Goal: Information Seeking & Learning: Learn about a topic

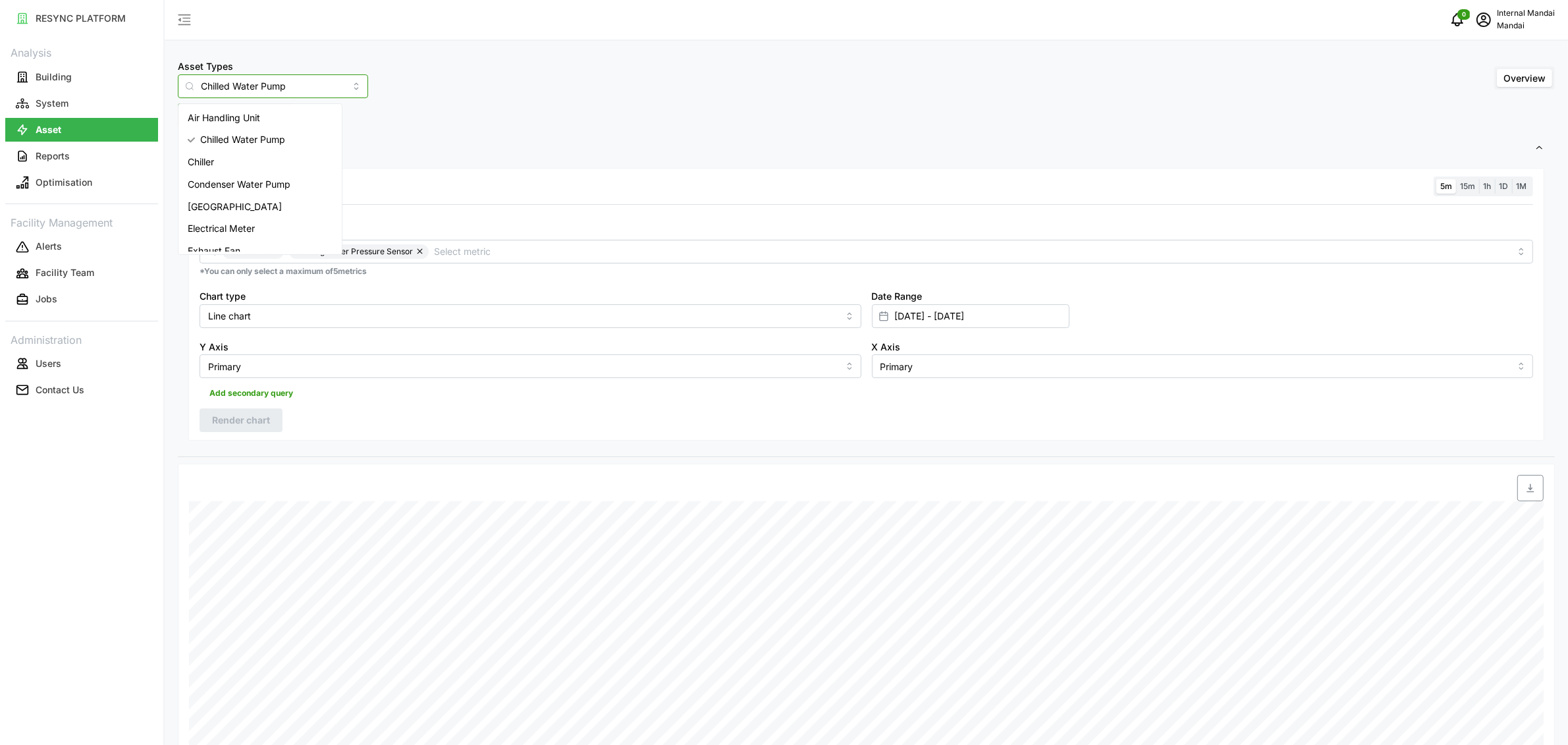
click at [289, 75] on input "Chilled Water Pump" at bounding box center [273, 86] width 190 height 23
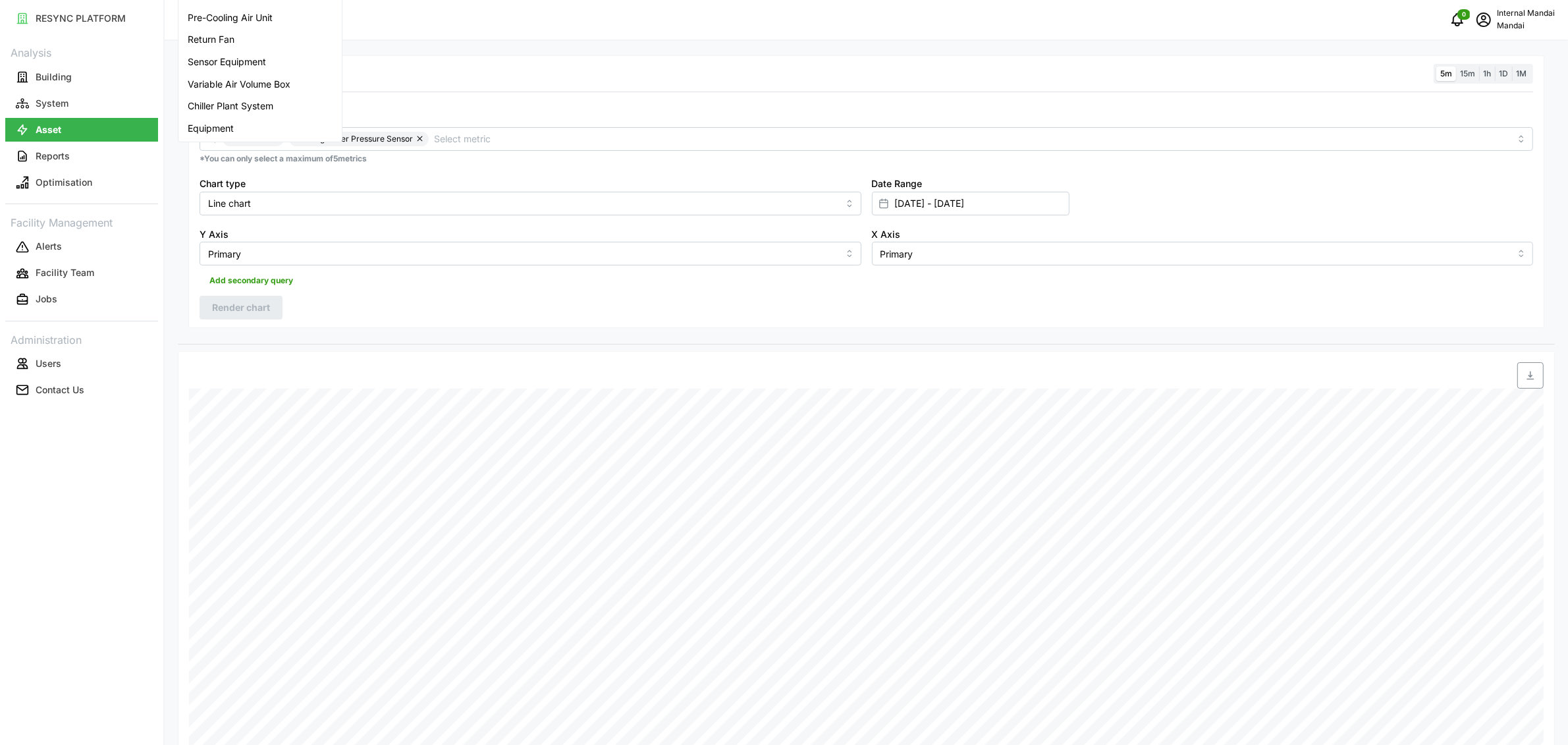
scroll to position [67, 0]
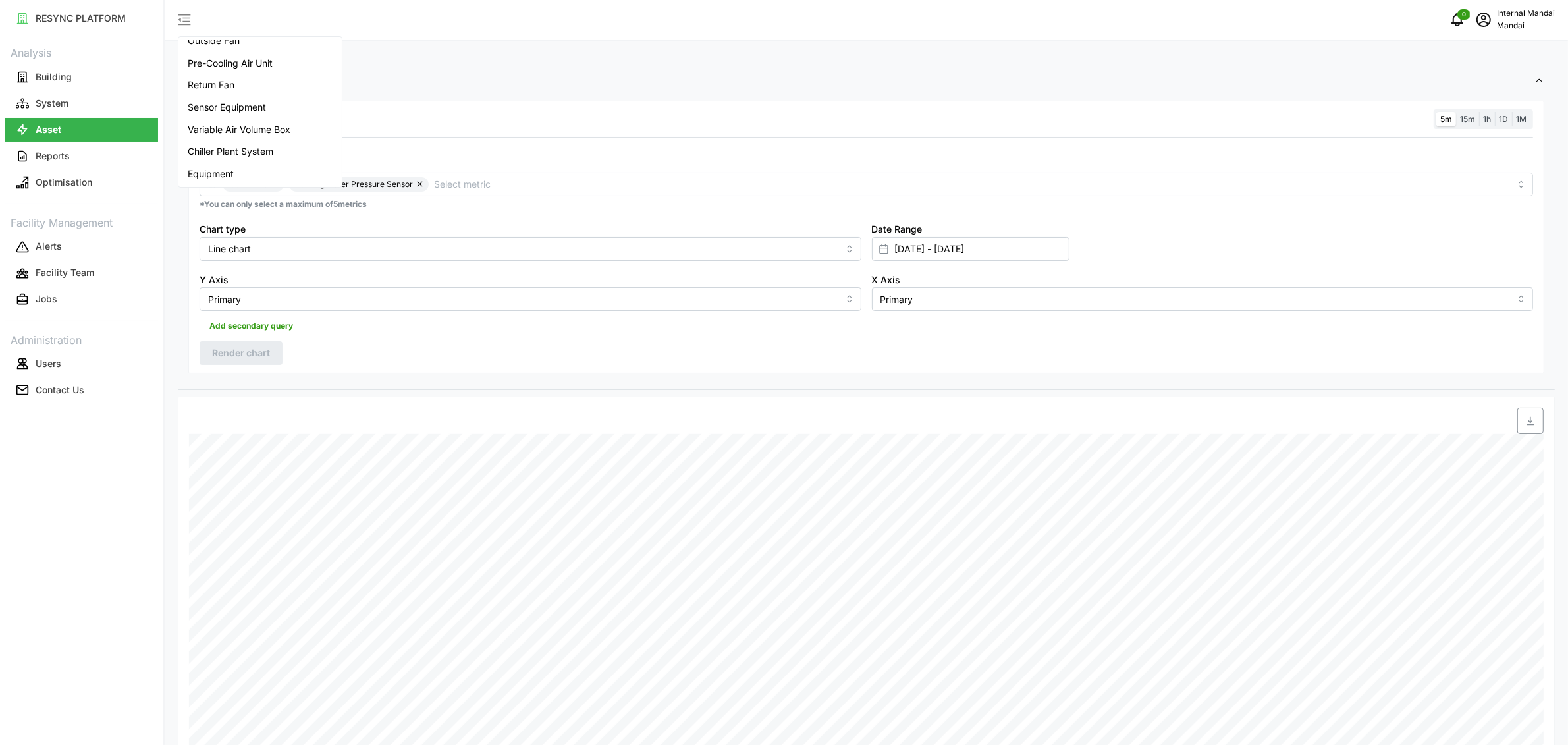
click at [319, 158] on div "Chiller Plant System" at bounding box center [260, 151] width 158 height 23
type input "Chiller Plant System"
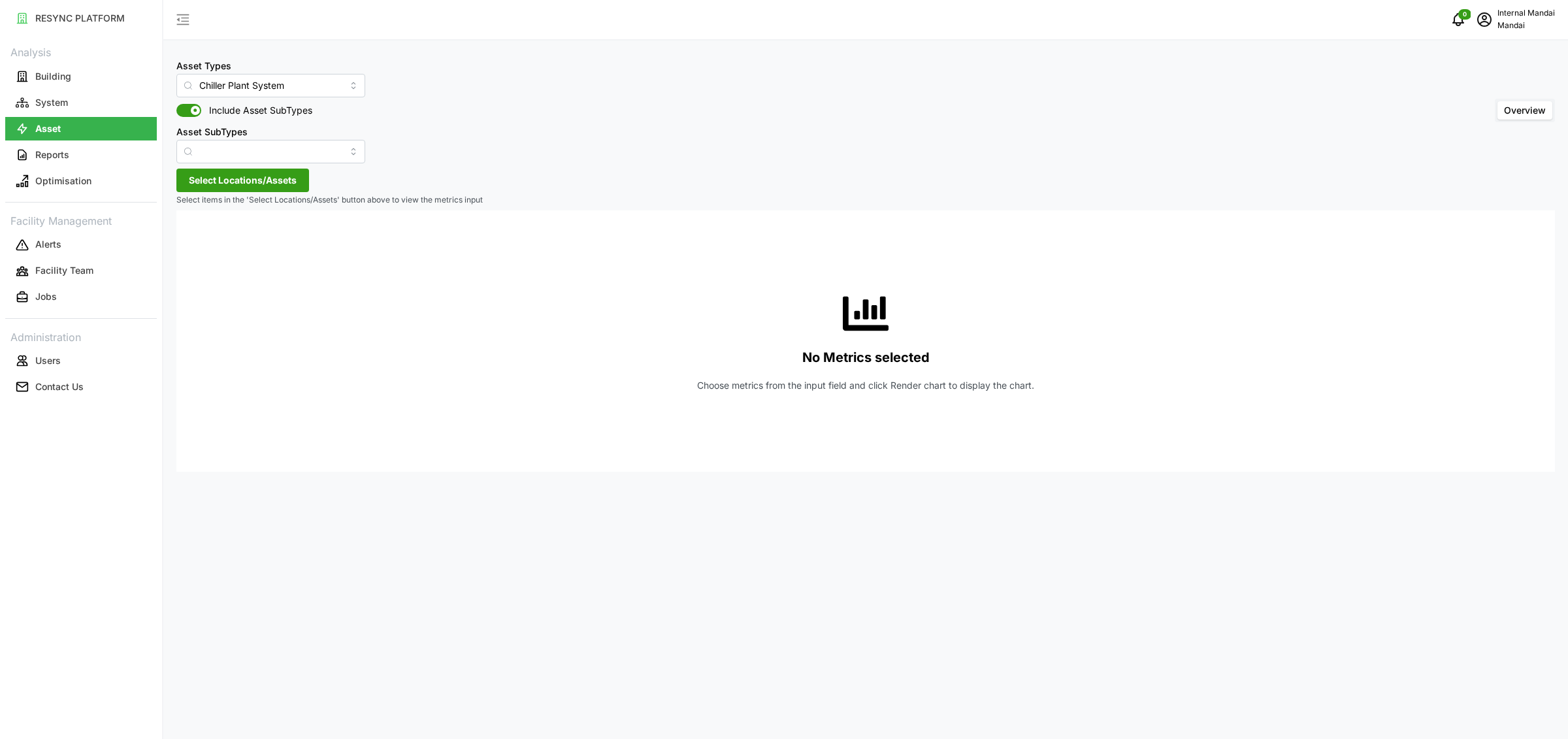
click at [247, 179] on span "Select Locations/Assets" at bounding box center [242, 180] width 108 height 23
click at [210, 240] on span "Select Penguin Building" at bounding box center [210, 240] width 9 height 9
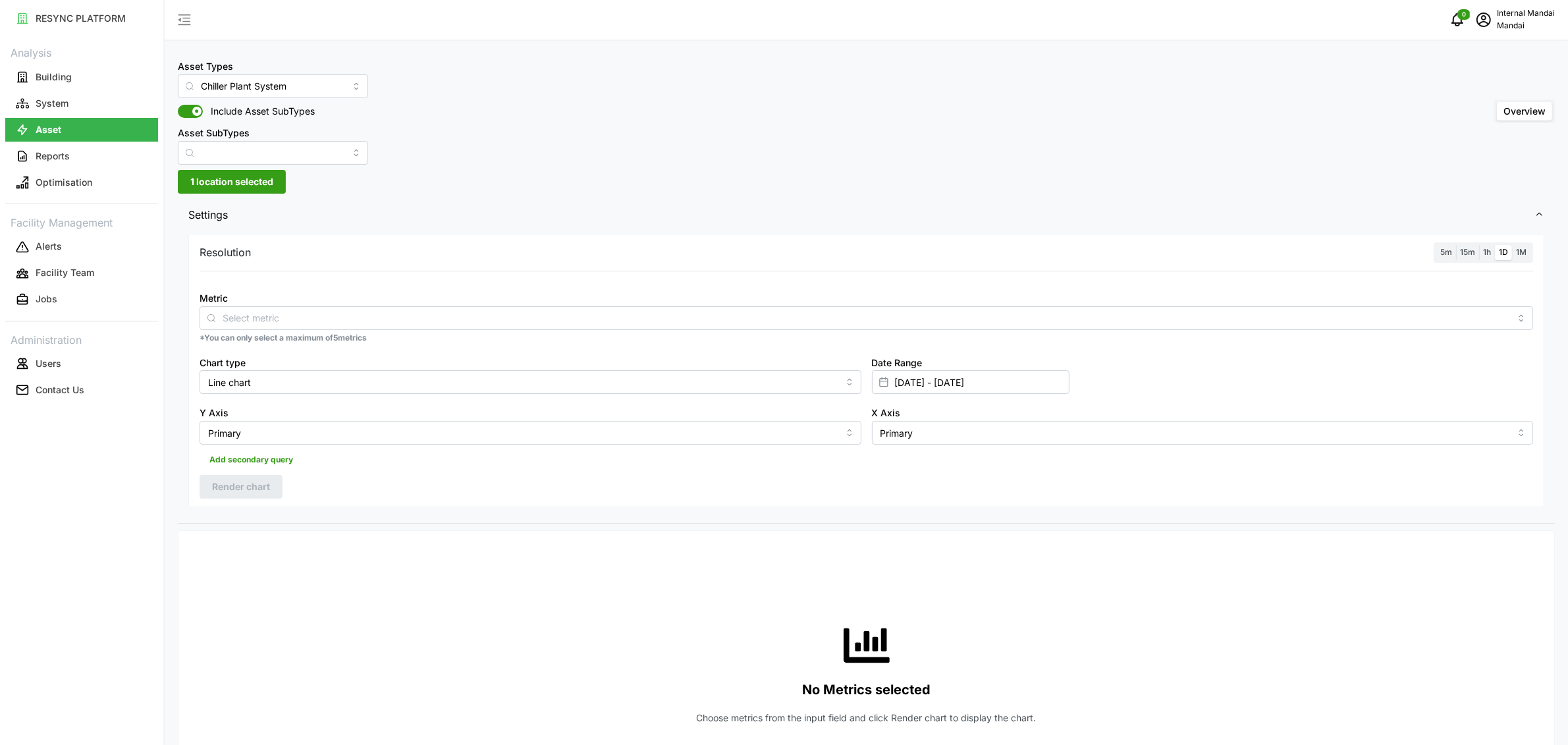
click at [353, 305] on div "Metric" at bounding box center [866, 310] width 1333 height 40
click at [344, 326] on div at bounding box center [866, 318] width 1333 height 23
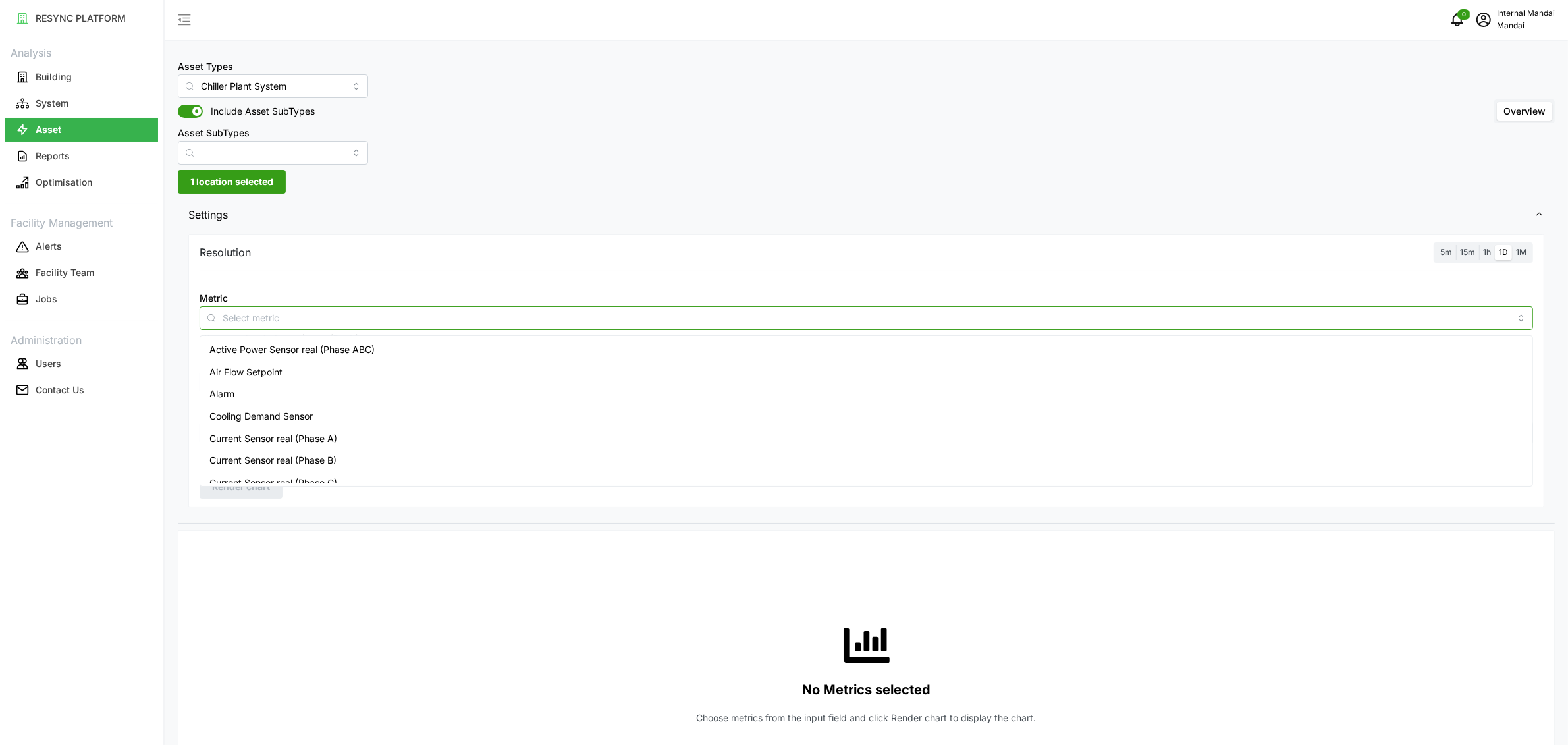
click at [327, 410] on div "Cooling Demand Sensor" at bounding box center [866, 416] width 1327 height 23
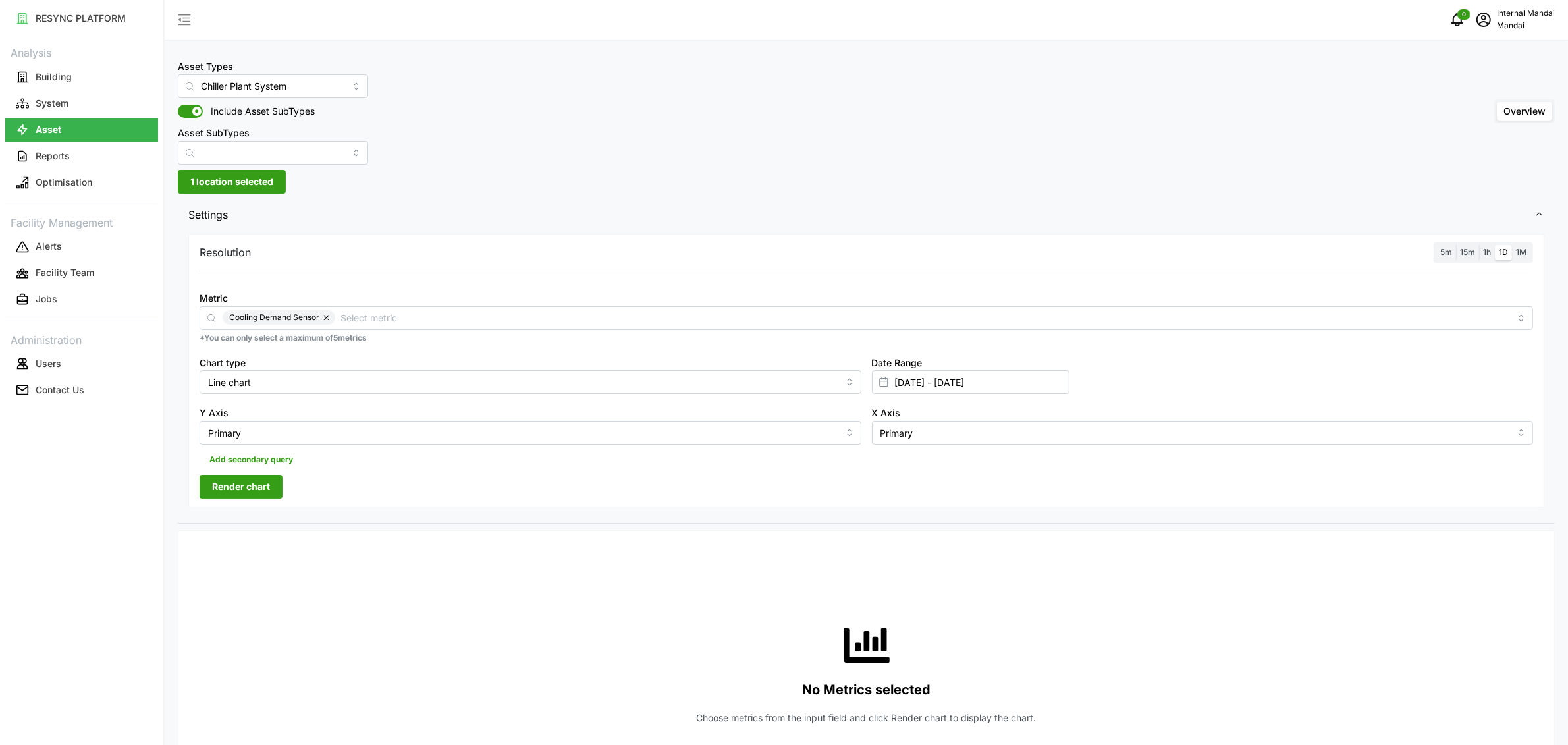
click at [397, 290] on div "Metric Cooling Demand Sensor" at bounding box center [866, 310] width 1333 height 40
click at [257, 470] on div "Resolution 5m 15m 1h 1D 1M Metric Cooling Demand Sensor *You can only select a …" at bounding box center [867, 371] width 1356 height 274
click at [249, 489] on span "Render chart" at bounding box center [241, 487] width 58 height 23
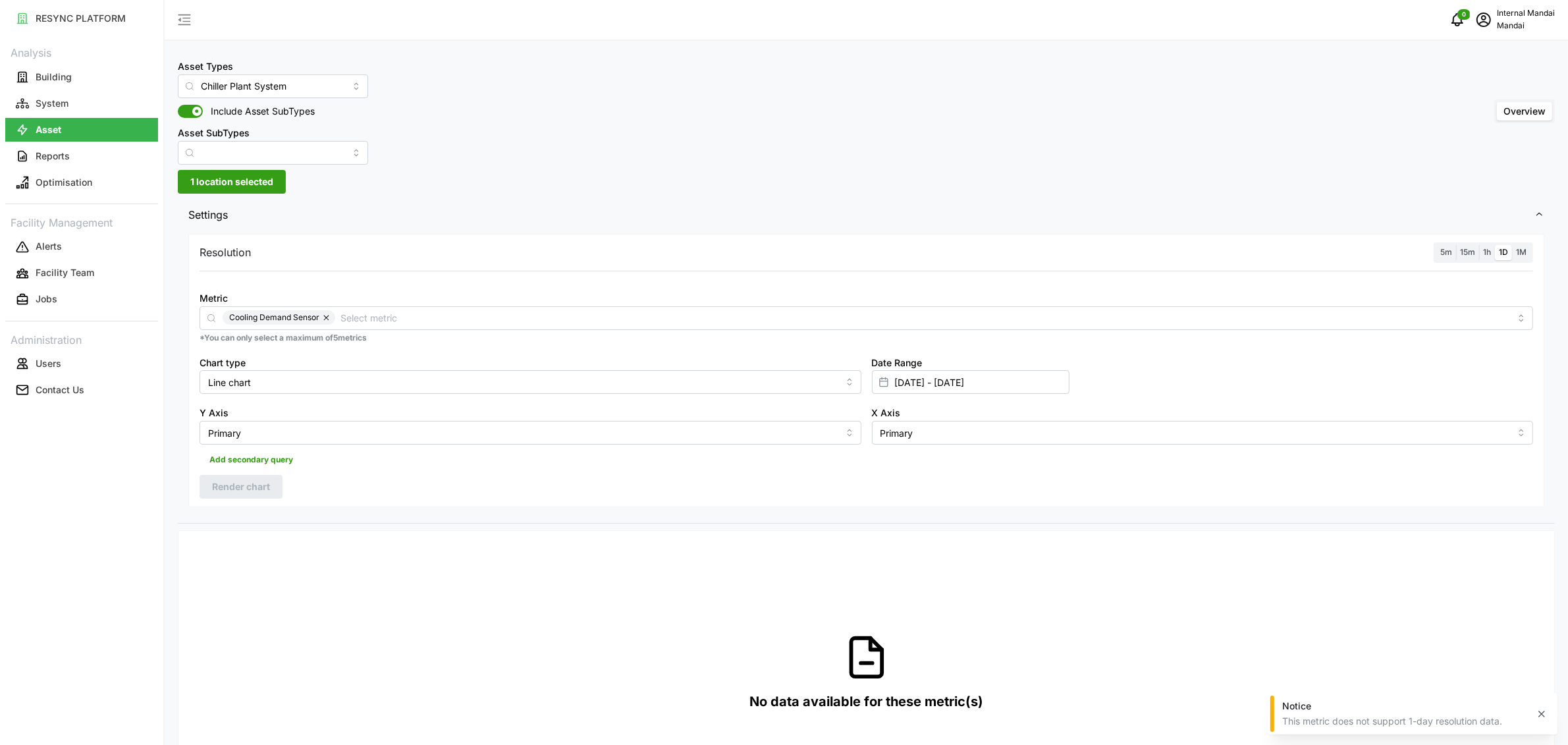
click at [1453, 251] on label "5m" at bounding box center [1446, 252] width 20 height 15
click at [1436, 245] on input "5m" at bounding box center [1436, 245] width 0 height 0
click at [281, 485] on button "Render chart" at bounding box center [241, 487] width 83 height 23
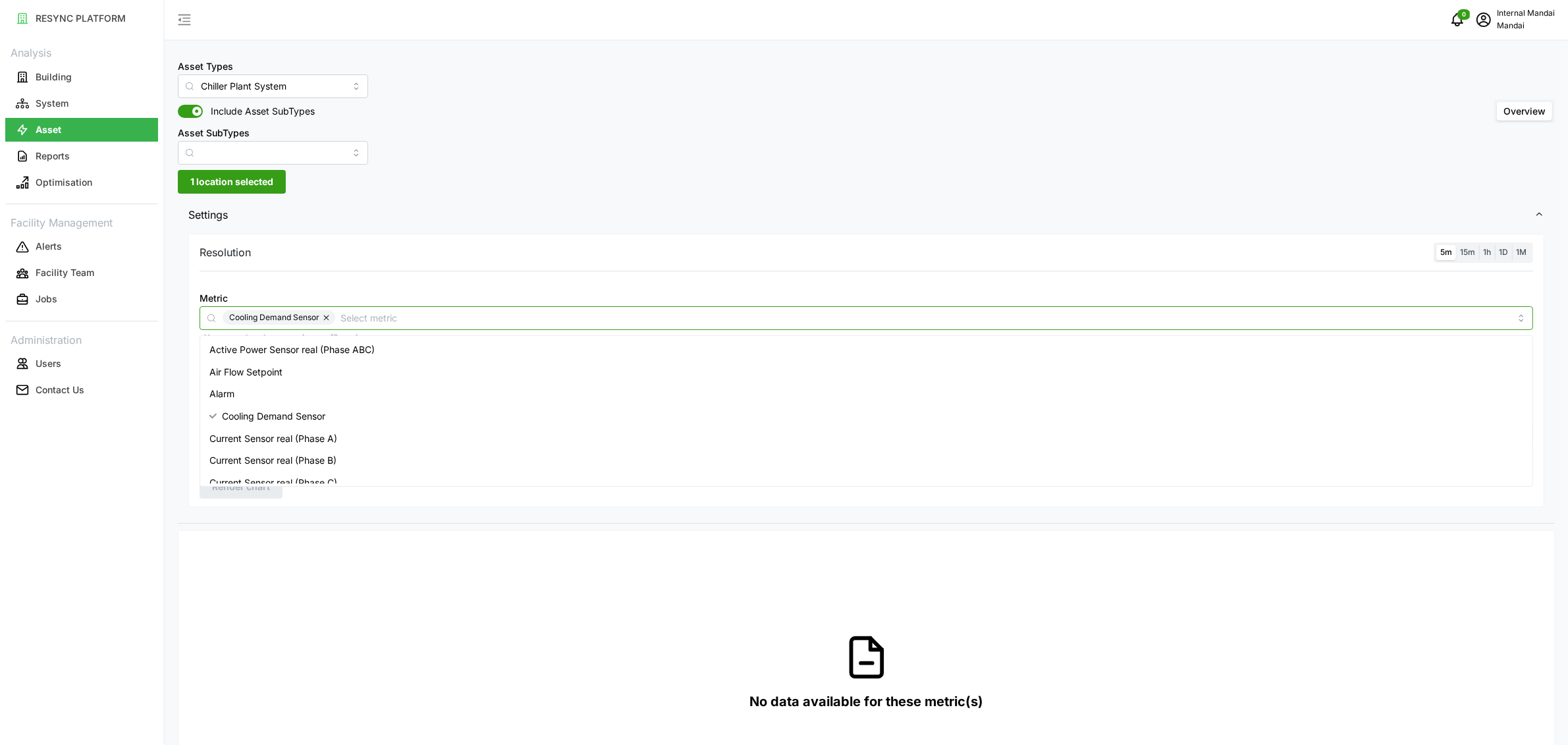
click at [508, 320] on input "Metric" at bounding box center [925, 318] width 1169 height 15
click at [295, 435] on span "Thermal Energy Sensor" at bounding box center [259, 442] width 100 height 15
click at [324, 316] on button "button" at bounding box center [328, 318] width 16 height 15
click at [248, 501] on div "Resolution 5m 15m 1h 1D 1M Metric Thermal Energy Sensor *You can only select a …" at bounding box center [867, 371] width 1356 height 274
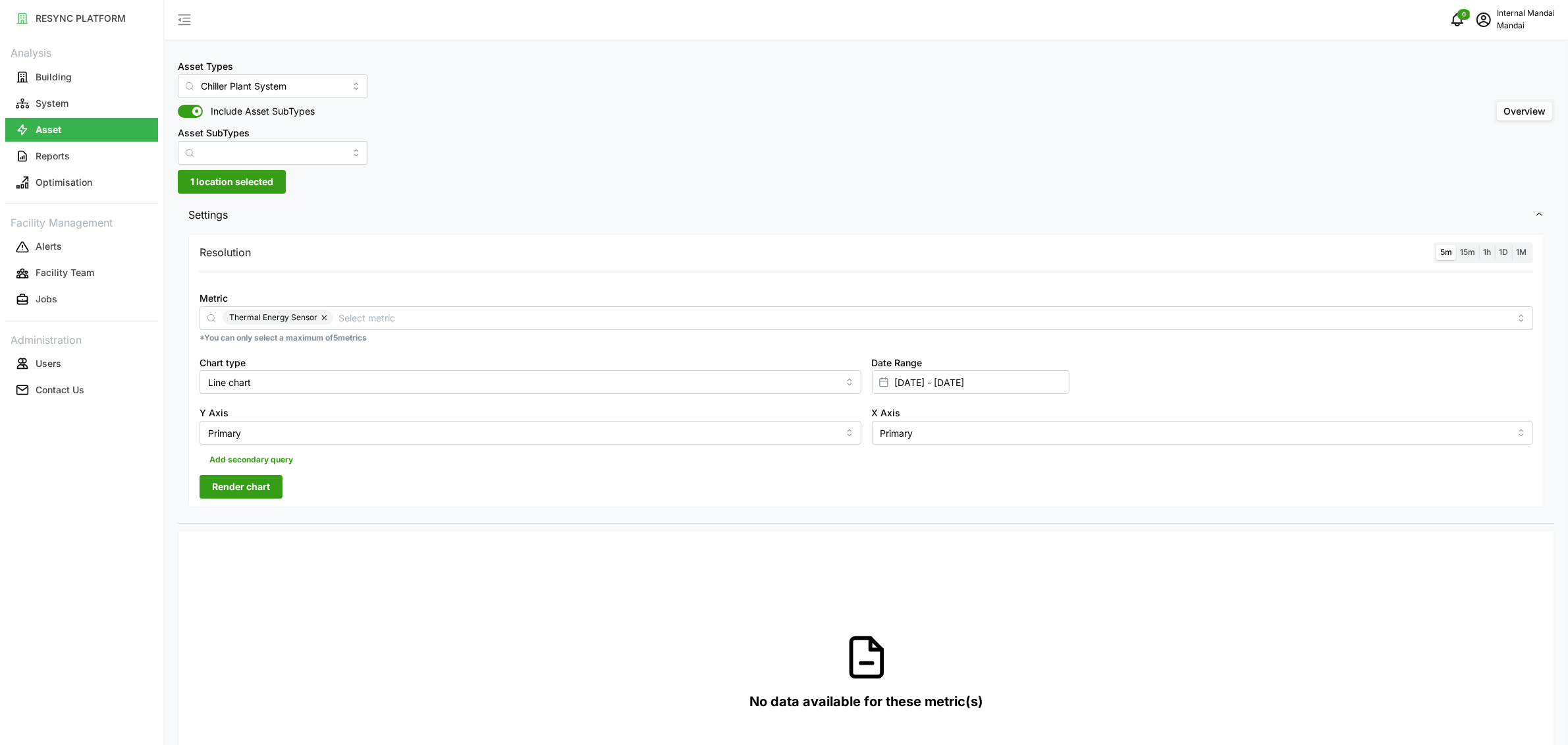
click at [248, 499] on button "Render chart" at bounding box center [241, 487] width 83 height 23
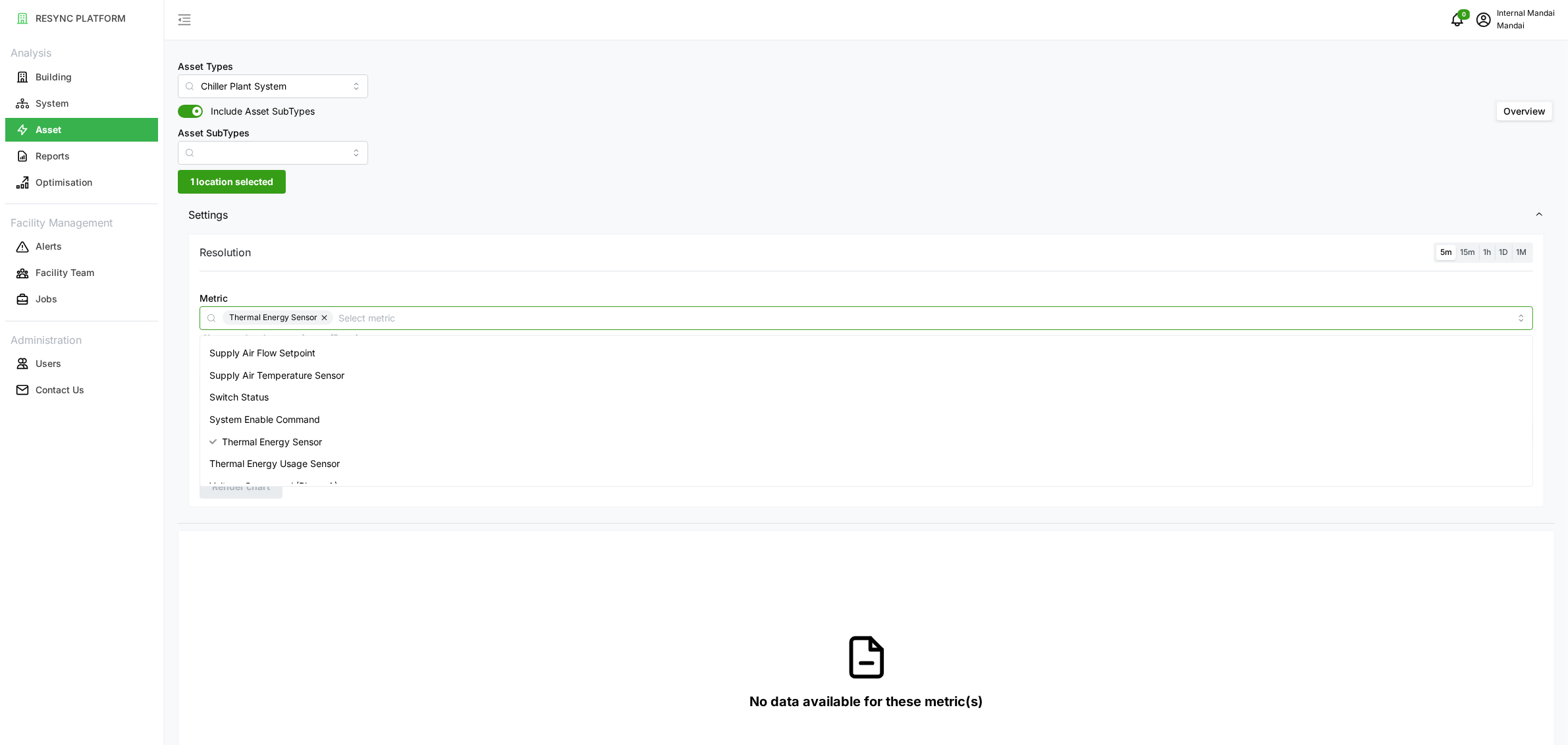
click at [357, 321] on input "Metric" at bounding box center [924, 318] width 1172 height 15
click at [431, 460] on div "Thermal Energy Usage Sensor" at bounding box center [866, 453] width 1327 height 23
click at [246, 433] on span "Thermal Energy Sensor" at bounding box center [271, 432] width 100 height 15
click at [249, 490] on span "Render chart" at bounding box center [241, 487] width 58 height 23
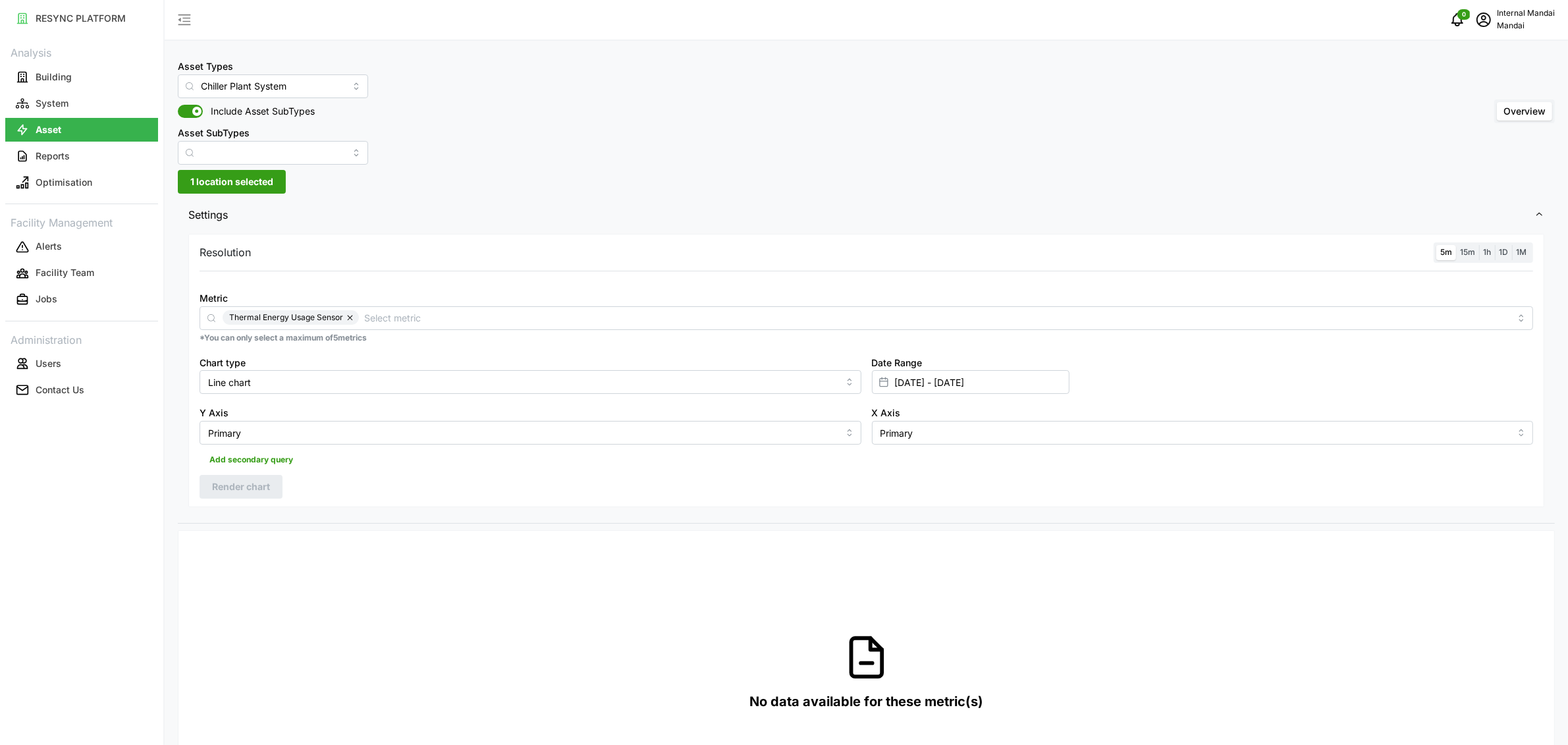
scroll to position [21, 0]
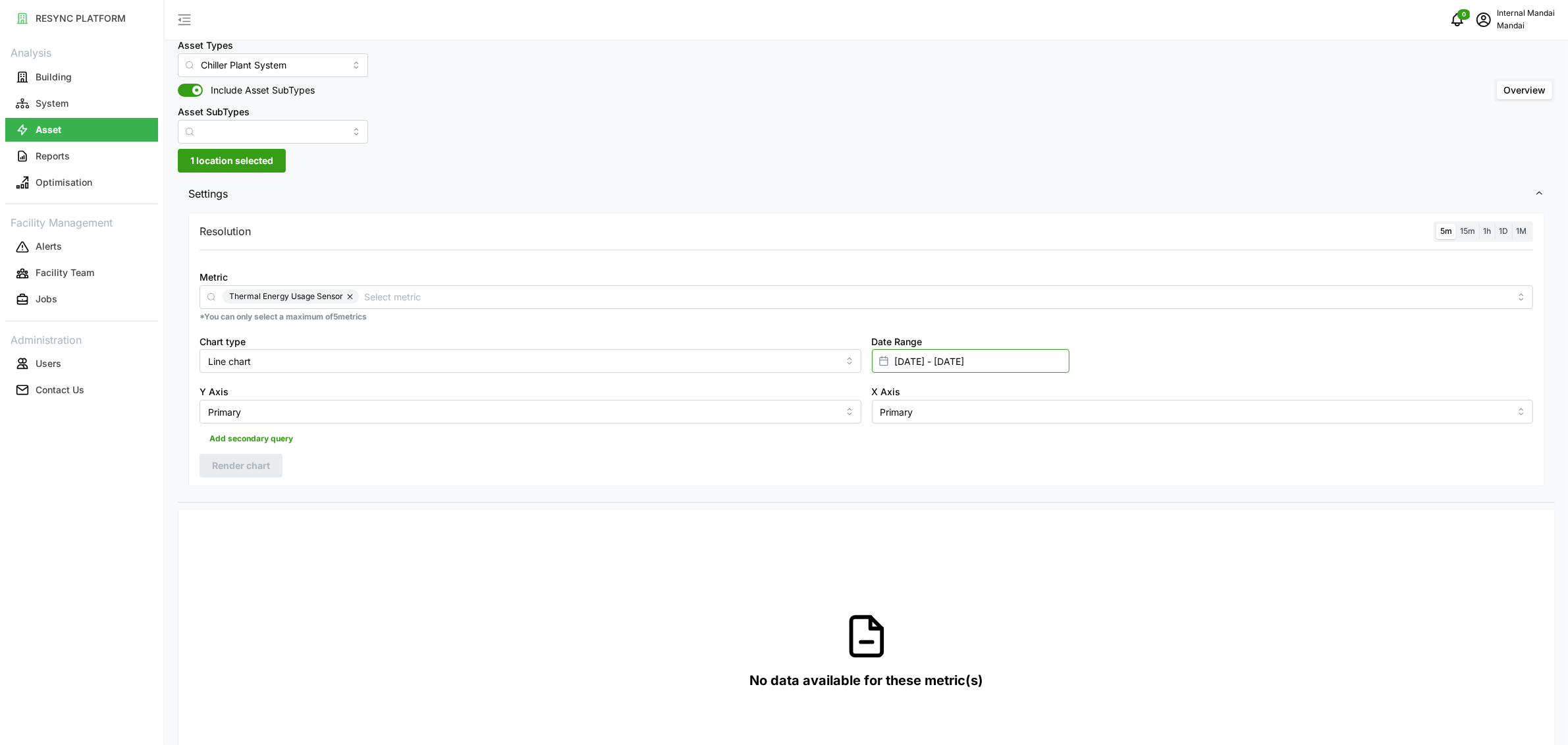
click at [906, 352] on input "[DATE] - [DATE]" at bounding box center [970, 361] width 197 height 23
click at [1017, 517] on button "9" at bounding box center [1022, 517] width 23 height 23
type input "[DATE] - [DATE]"
type input "[DATE]"
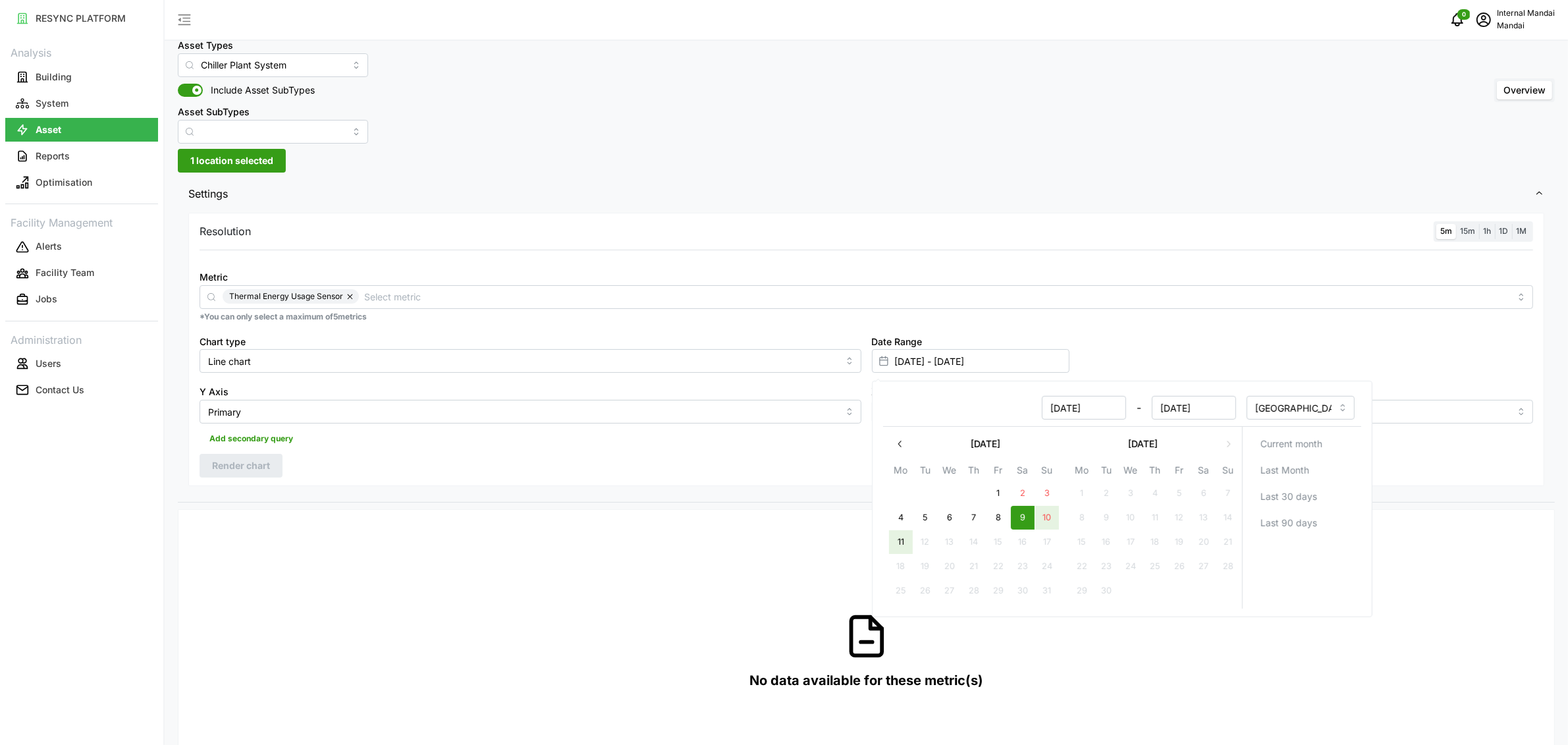
click at [900, 545] on button "11" at bounding box center [900, 542] width 23 height 23
type input "[DATE] - [DATE]"
type input "[DATE]"
drag, startPoint x: 636, startPoint y: 498, endPoint x: 260, endPoint y: 454, distance: 378.6
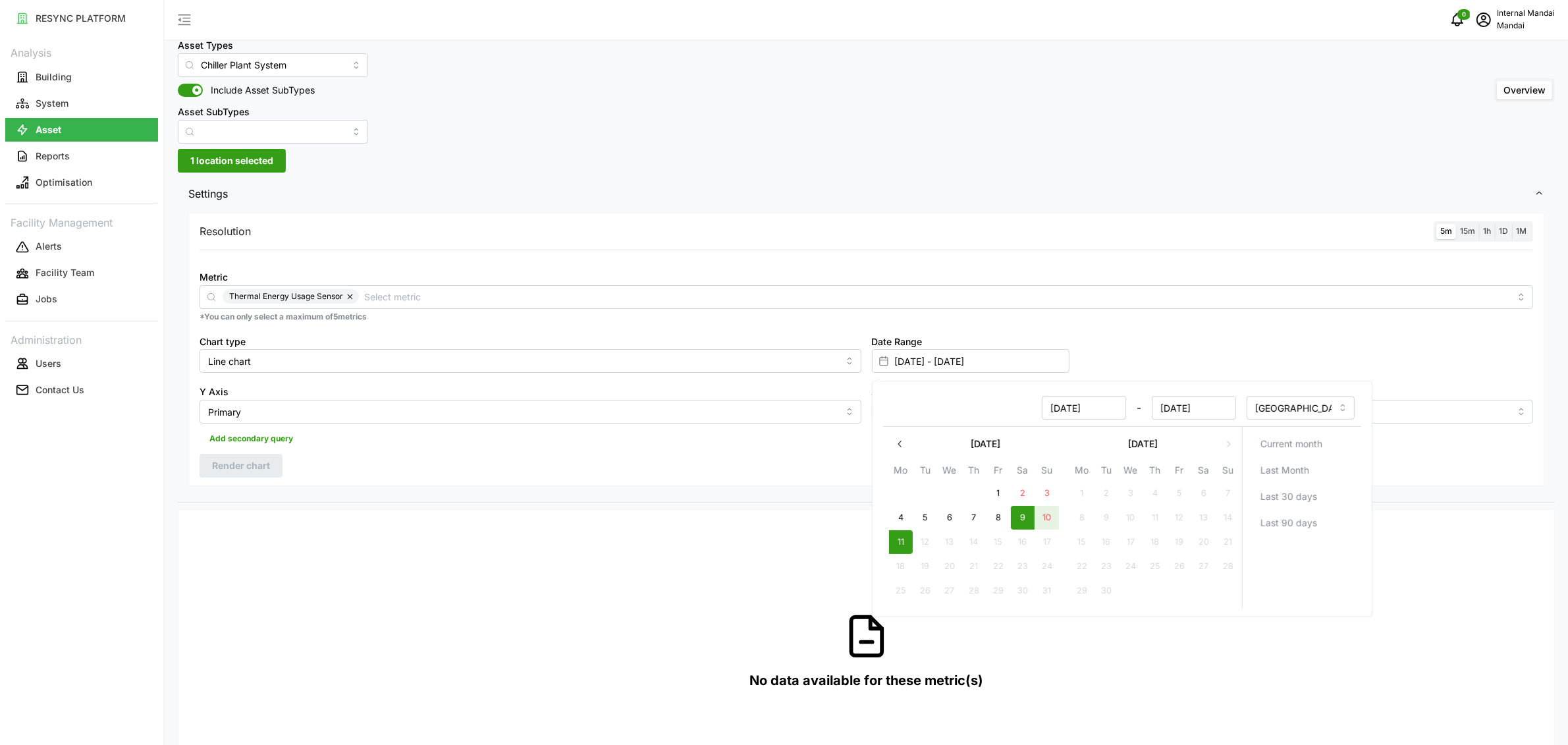
click at [635, 498] on div "Resolution 5m 15m 1h 1D 1M Metric Thermal Energy Usage Sensor *You can only sel…" at bounding box center [866, 356] width 1377 height 293
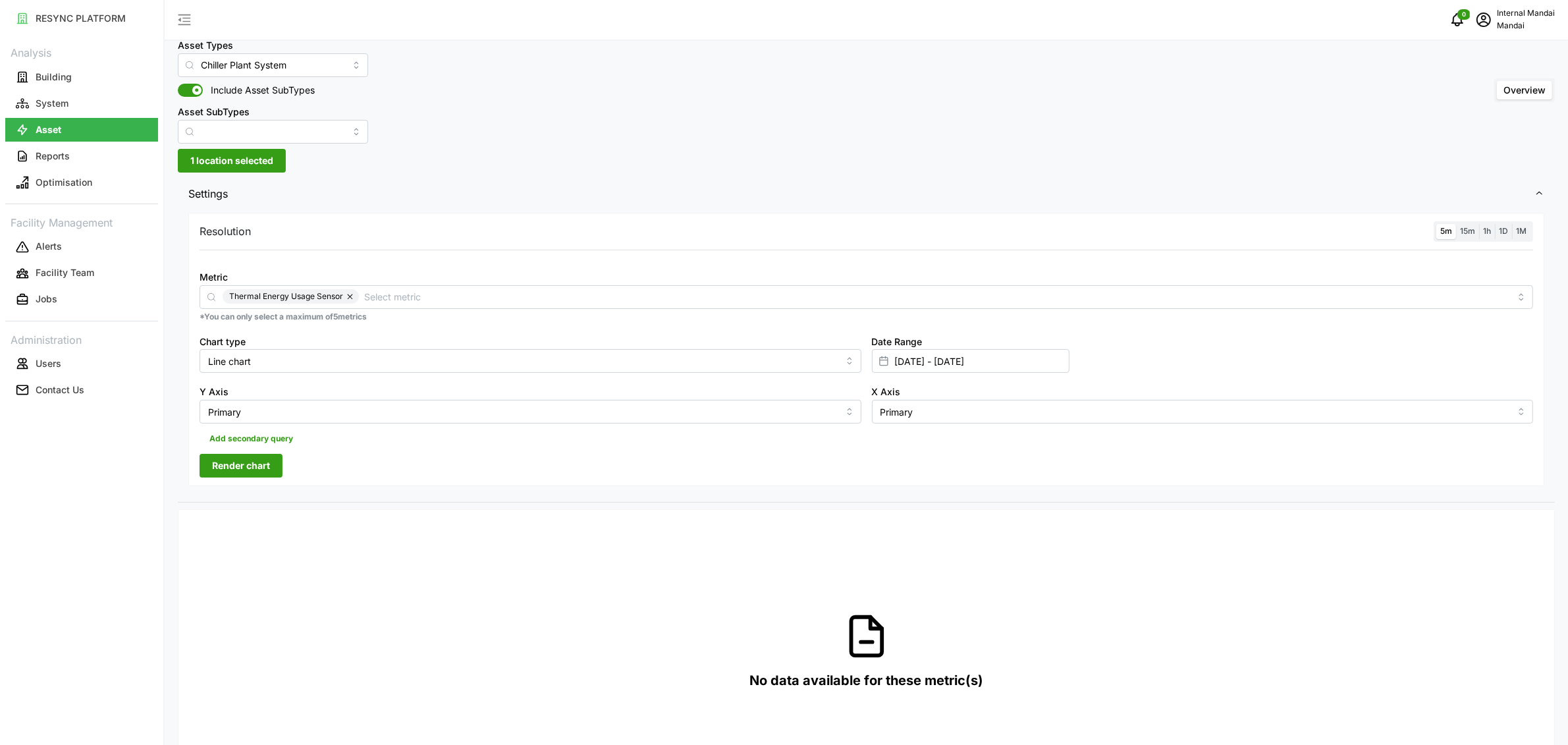
click at [263, 471] on span "Render chart" at bounding box center [241, 465] width 58 height 23
click at [467, 282] on div "Metric Thermal Energy Usage Sensor" at bounding box center [866, 288] width 1333 height 40
click at [464, 288] on div "Thermal Energy Usage Sensor" at bounding box center [866, 297] width 1333 height 23
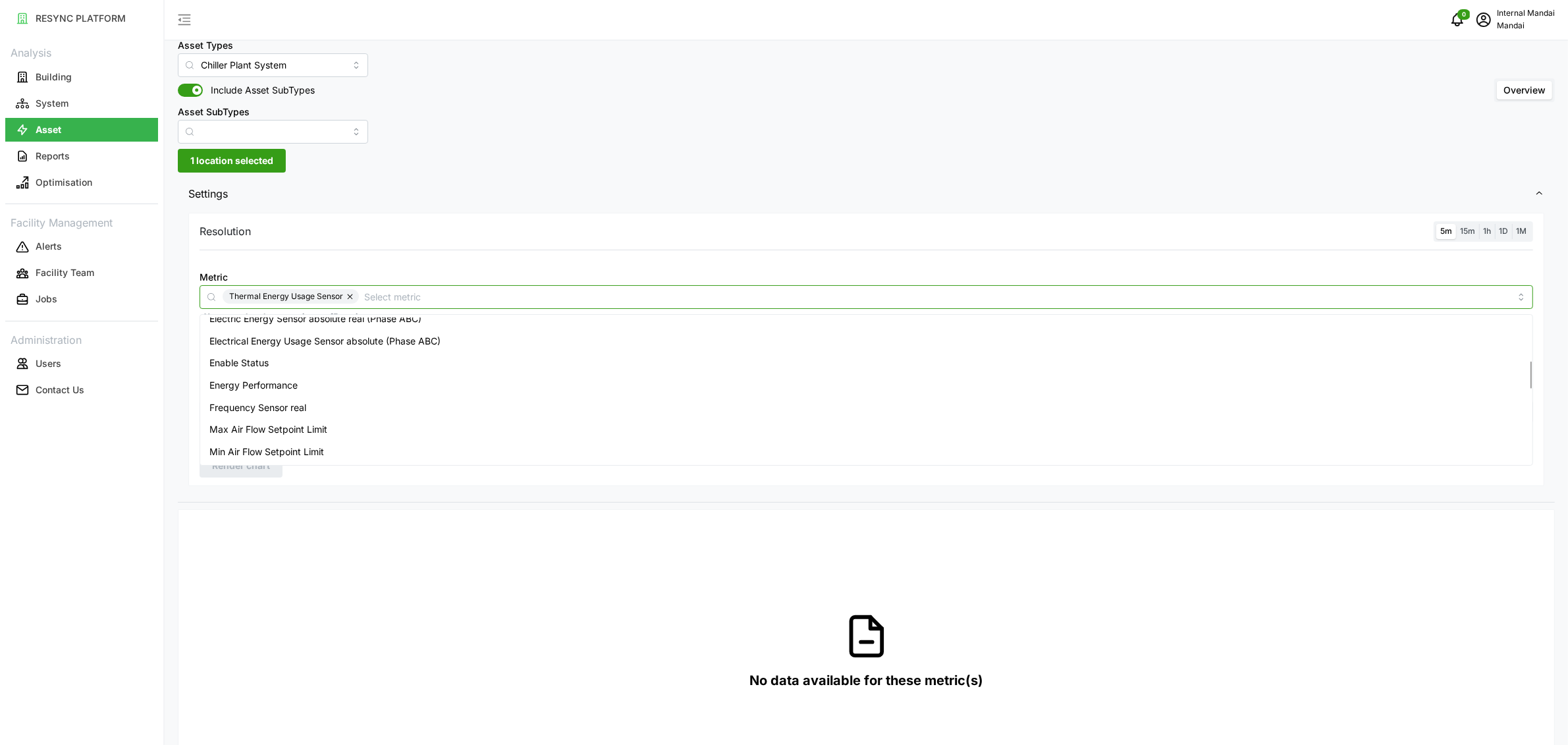
scroll to position [222, 0]
click at [374, 354] on span "Electrical Energy Usage Sensor absolute (Phase ABC)" at bounding box center [325, 352] width 231 height 15
click at [219, 473] on span "Render chart" at bounding box center [241, 465] width 58 height 23
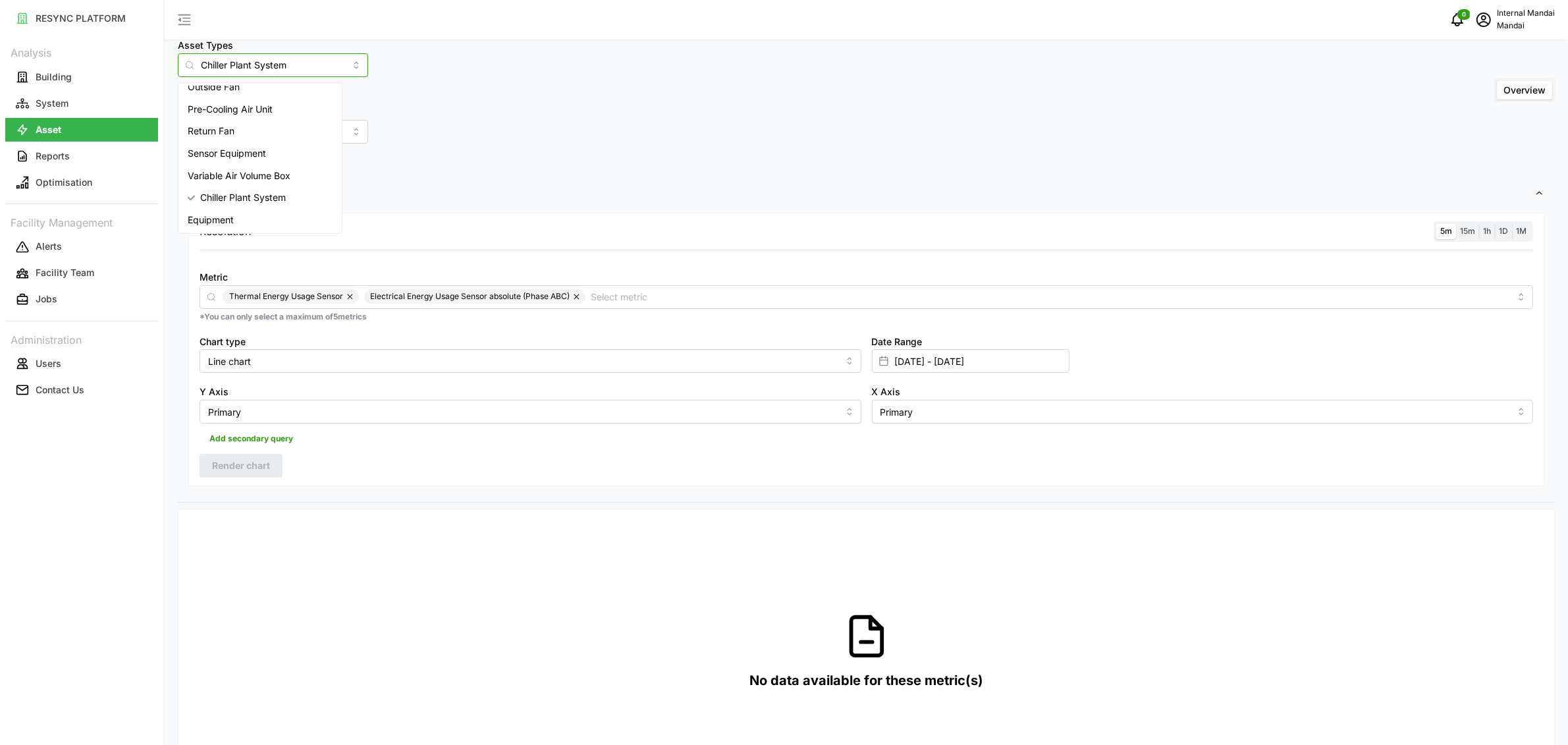
click at [283, 67] on input "Chiller Plant System" at bounding box center [273, 65] width 190 height 23
click at [467, 146] on div "Asset Types Chiller Plant System Include Asset SubTypes Asset SubTypes Overview…" at bounding box center [866, 700] width 1403 height 1443
click at [306, 139] on input "Asset SubTypes" at bounding box center [273, 132] width 190 height 23
click at [300, 166] on span "Chilled Water Pump System" at bounding box center [248, 163] width 120 height 15
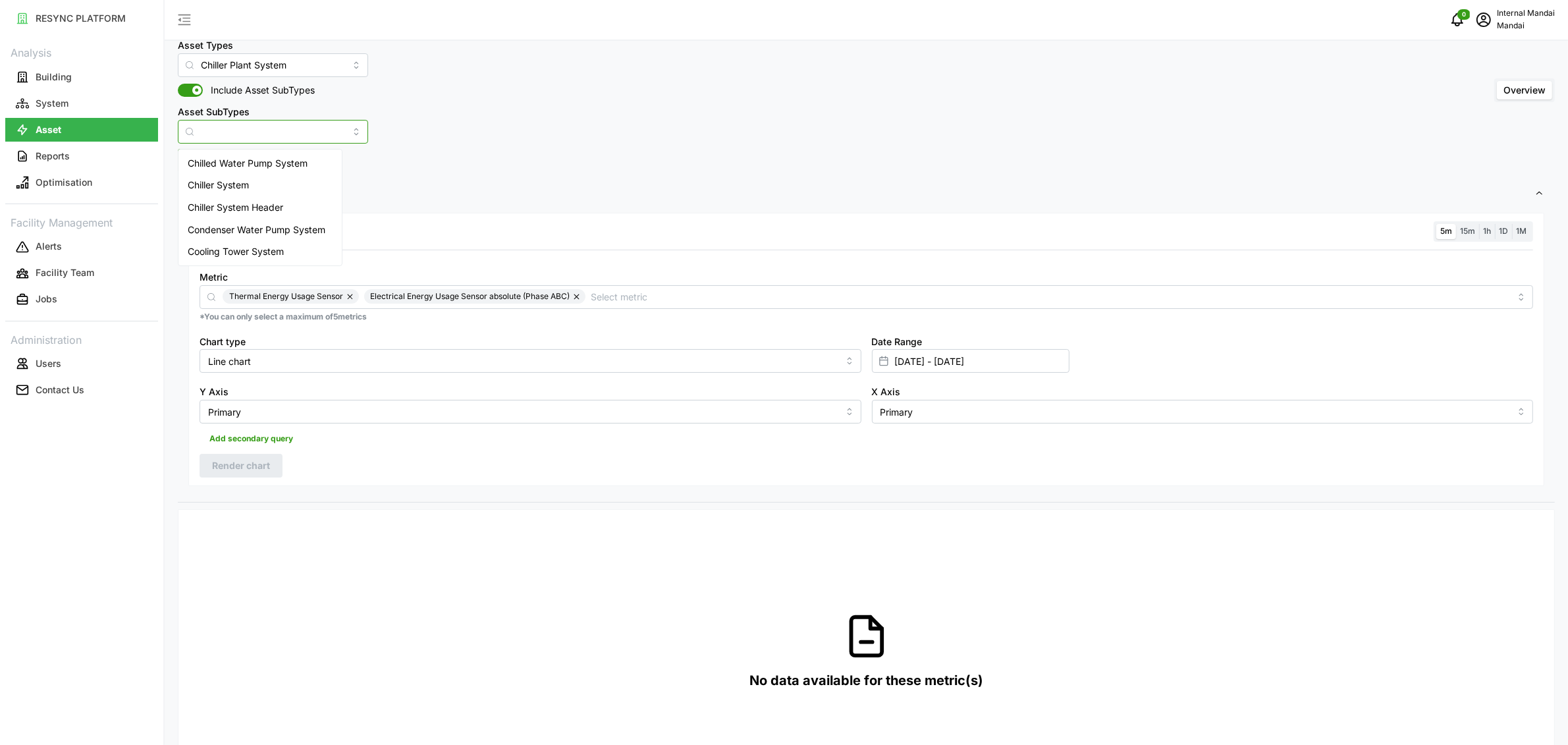
type input "Chilled Water Pump System"
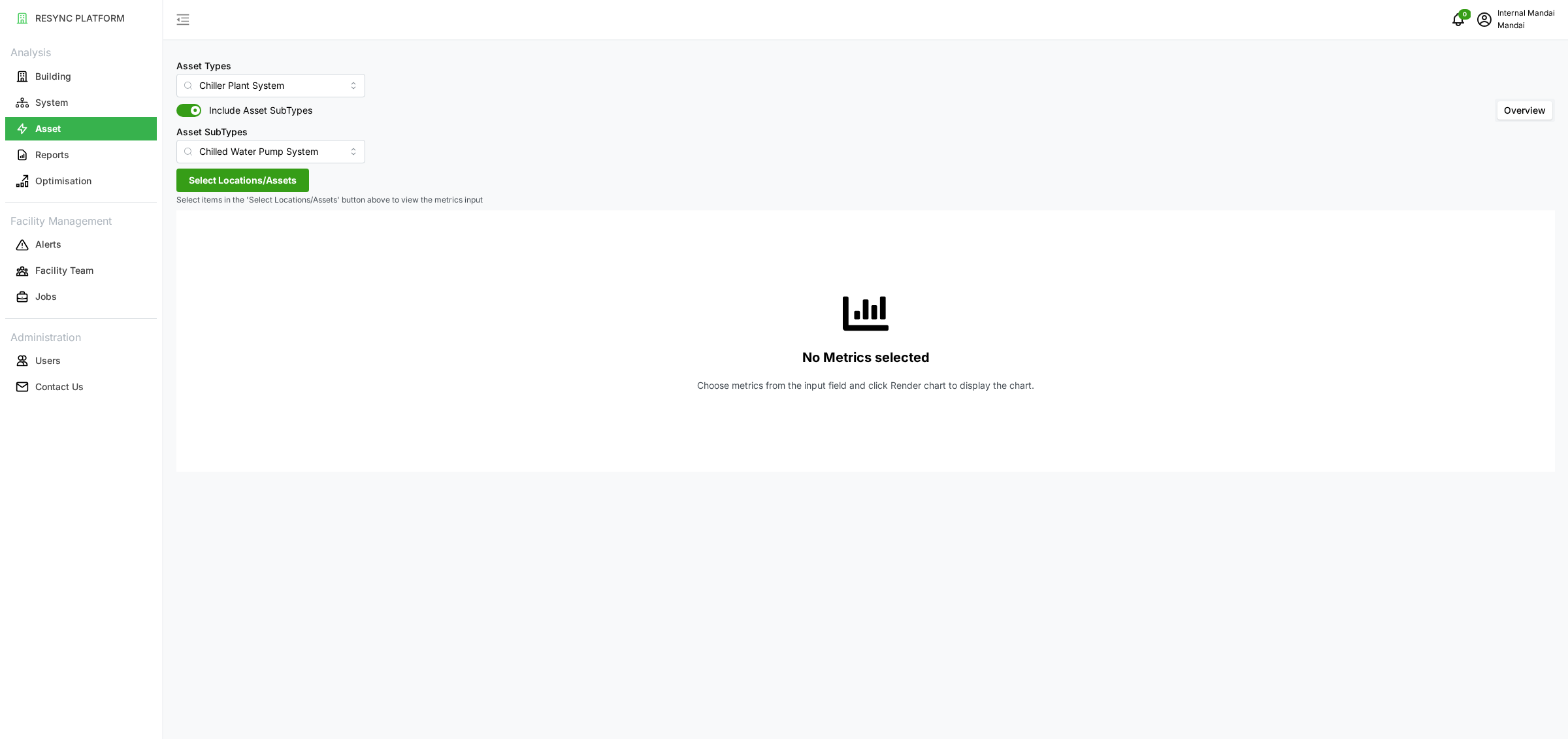
click at [213, 187] on span "Select Locations/Assets" at bounding box center [242, 180] width 108 height 23
click at [204, 237] on div "Penguin Building" at bounding box center [267, 240] width 159 height 19
click at [210, 242] on span "Select Penguin Building" at bounding box center [210, 240] width 9 height 9
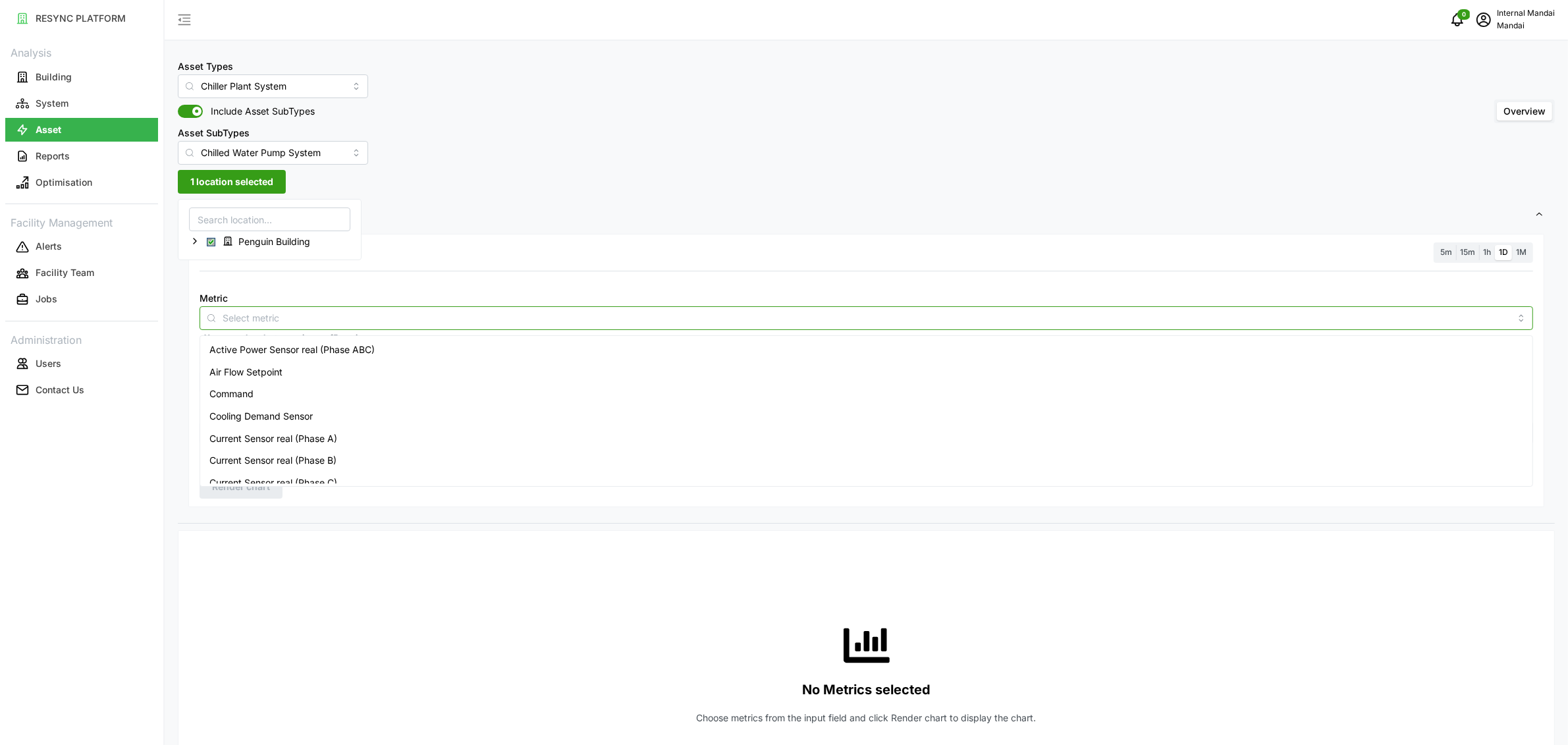
click at [350, 314] on input "Metric" at bounding box center [866, 318] width 1287 height 15
click at [255, 419] on span "PID Parameter" at bounding box center [241, 421] width 63 height 15
click at [262, 499] on div "Resolution 5m 15m 1h 1D 1M Metric PID Parameter *You can only select a maximum …" at bounding box center [867, 371] width 1356 height 274
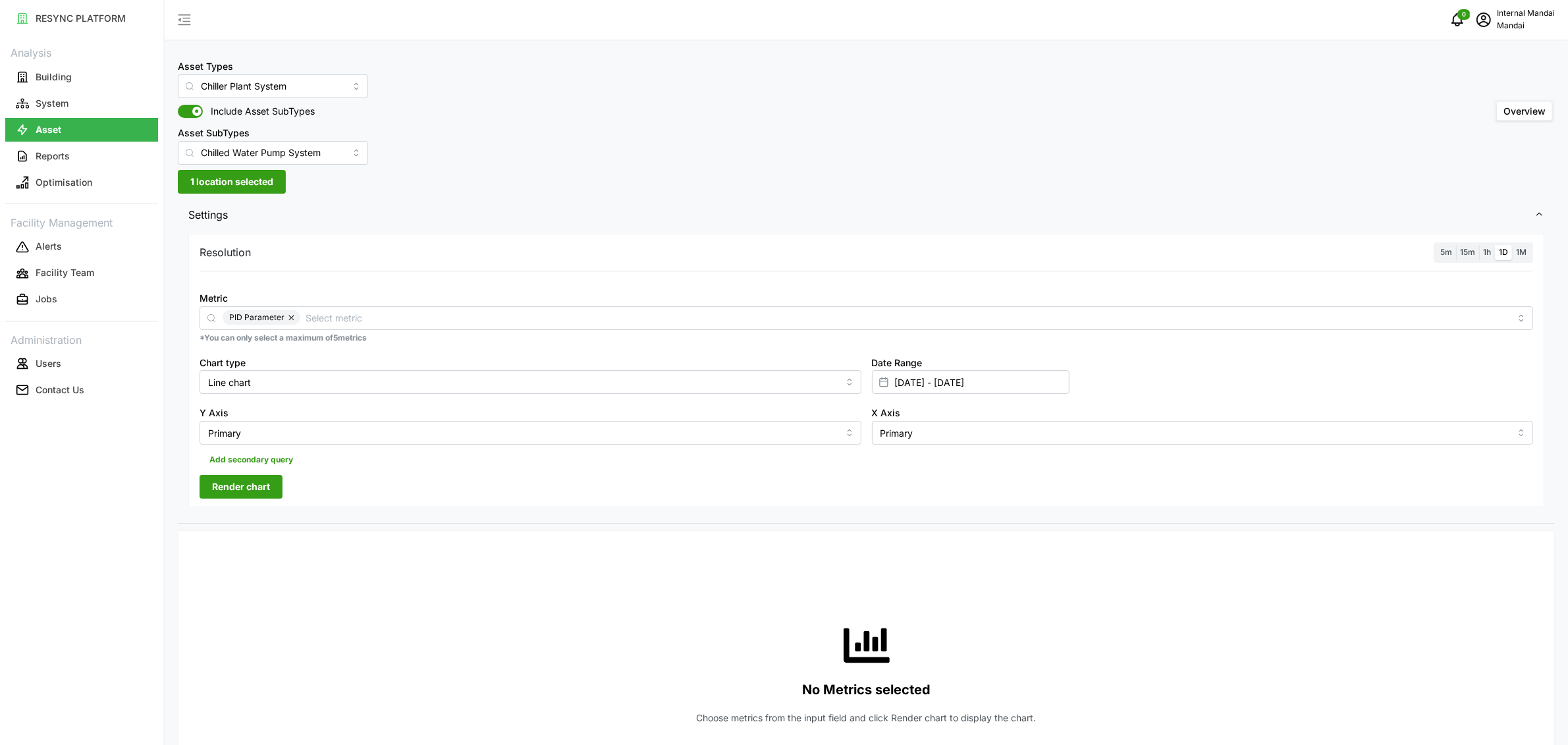
click at [1444, 250] on span "5m" at bounding box center [1446, 252] width 12 height 10
click at [1436, 245] on input "5m" at bounding box center [1436, 245] width 0 height 0
click at [266, 484] on span "Render chart" at bounding box center [241, 487] width 58 height 23
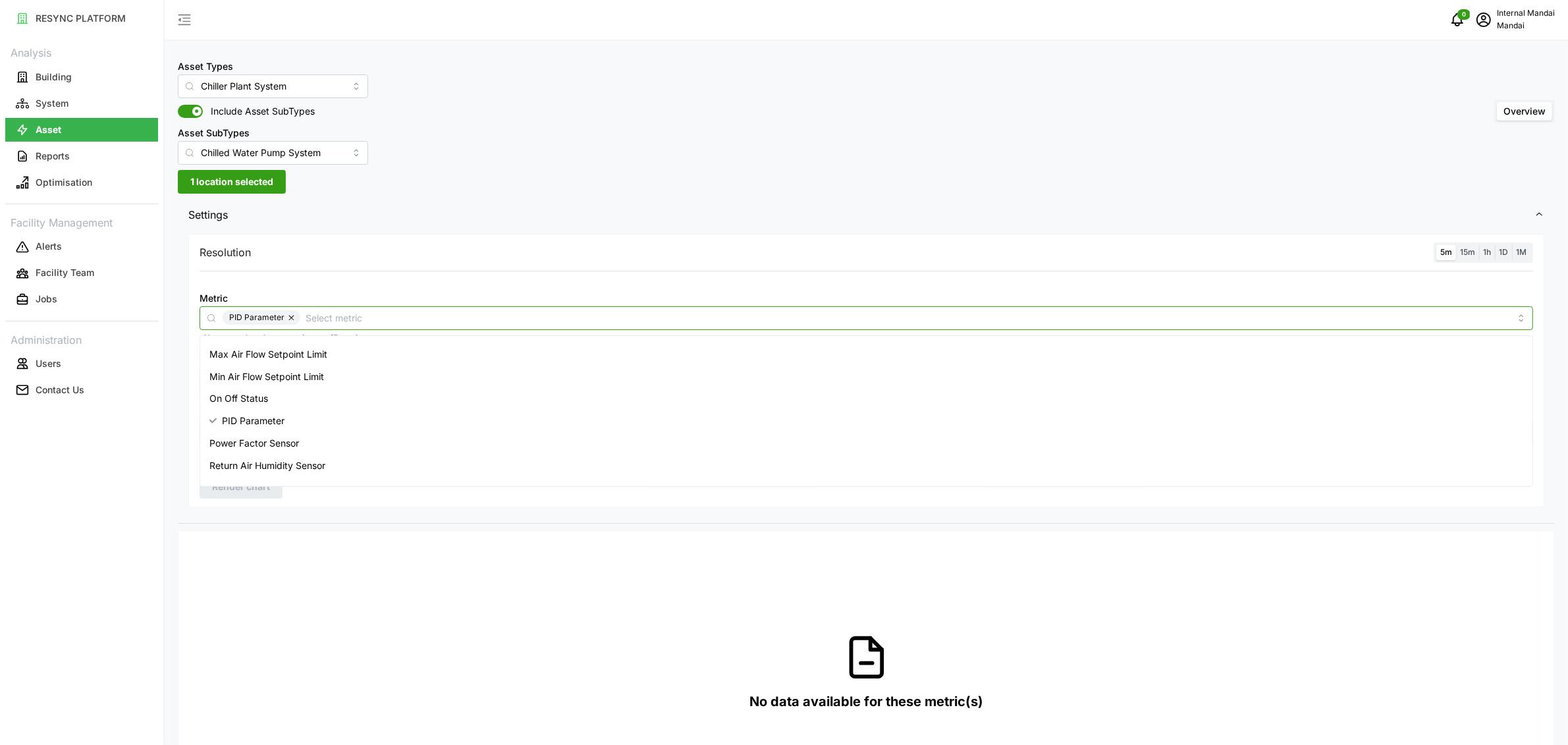
click at [375, 310] on input "Metric" at bounding box center [908, 318] width 1205 height 15
click at [242, 365] on span "Efficiency Sensor" at bounding box center [246, 371] width 74 height 15
drag, startPoint x: 295, startPoint y: 317, endPoint x: 291, endPoint y: 327, distance: 10.8
click at [294, 318] on button "button" at bounding box center [293, 318] width 16 height 15
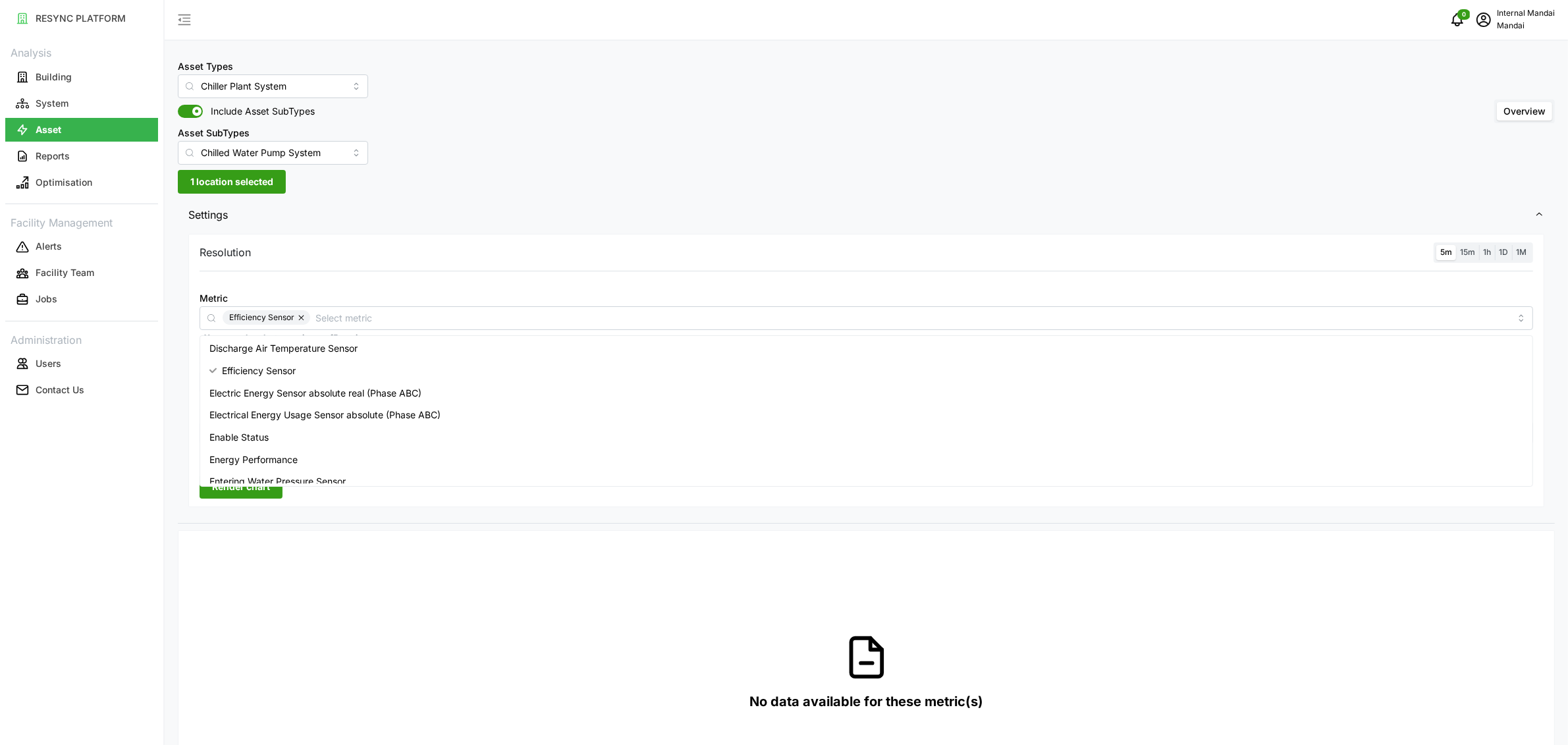
click at [255, 499] on button "Render chart" at bounding box center [241, 487] width 83 height 23
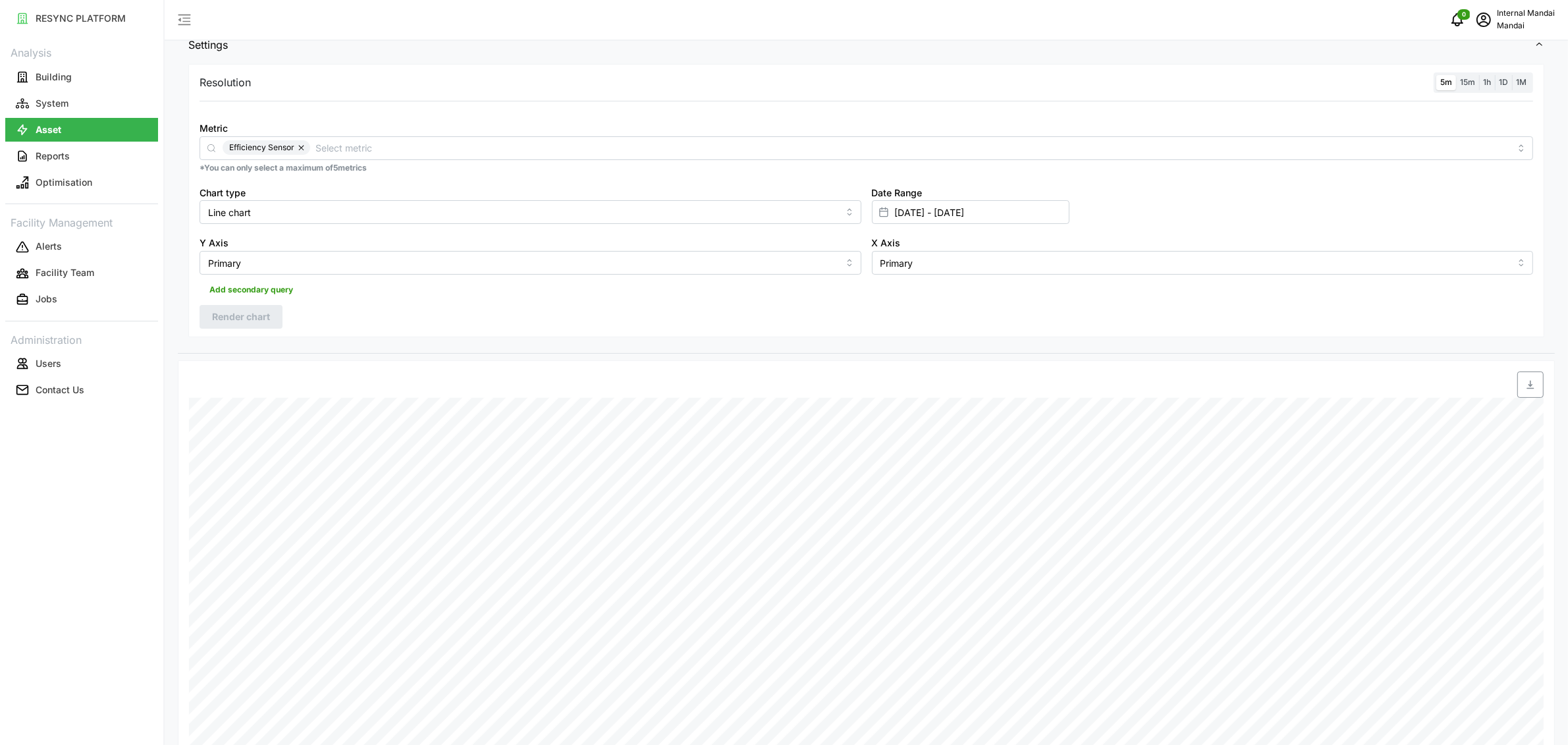
scroll to position [0, 0]
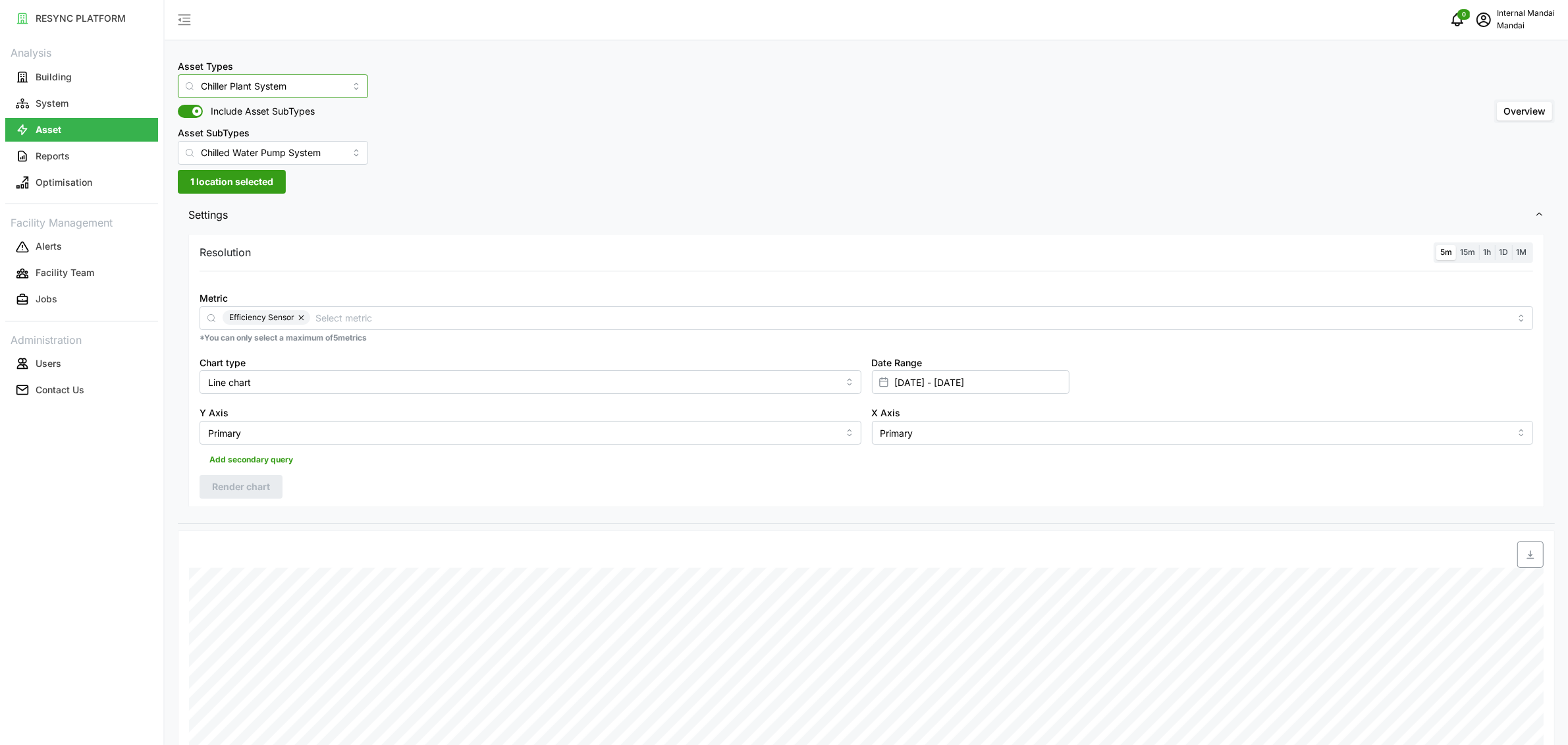
click at [289, 92] on input "Chiller Plant System" at bounding box center [273, 86] width 190 height 23
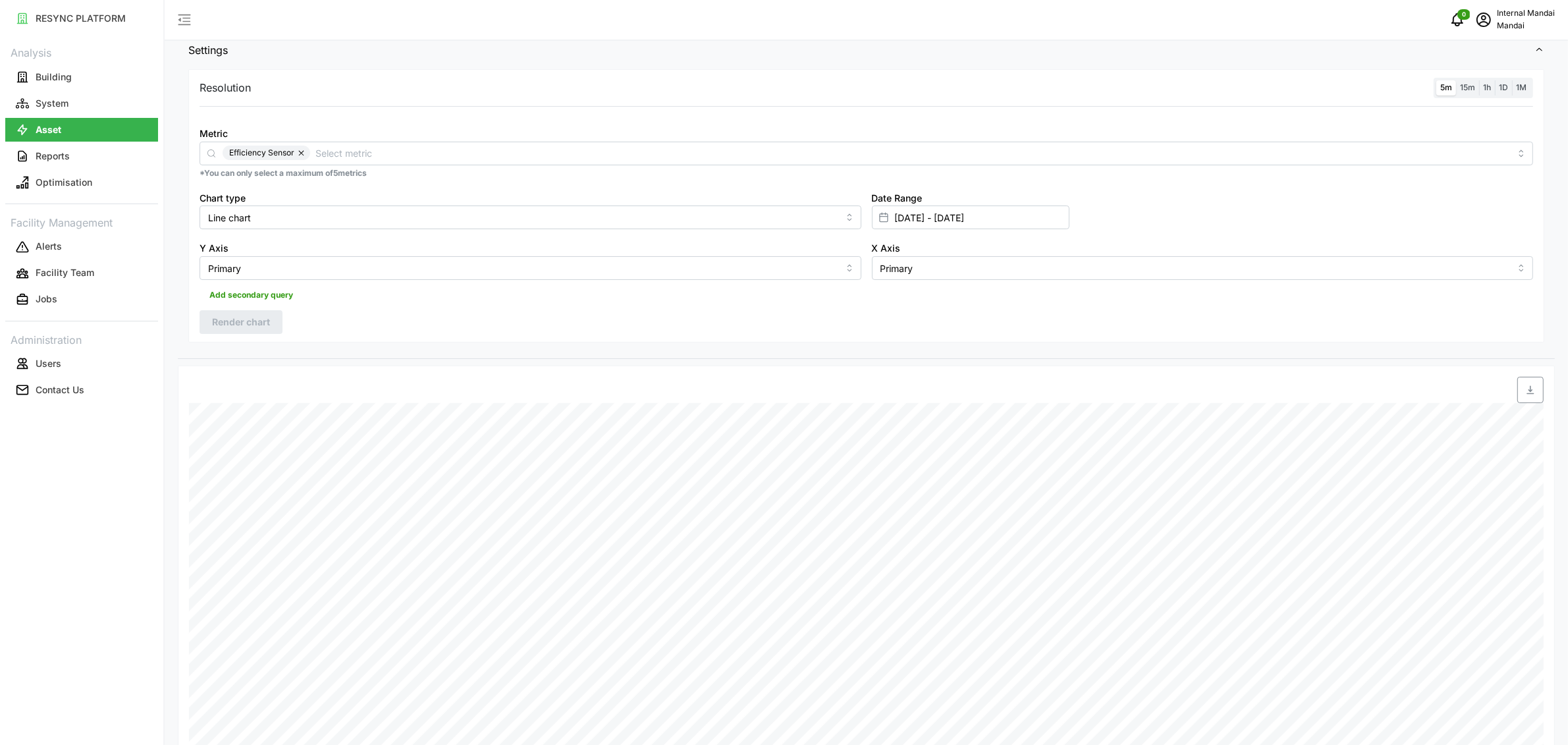
scroll to position [1, 0]
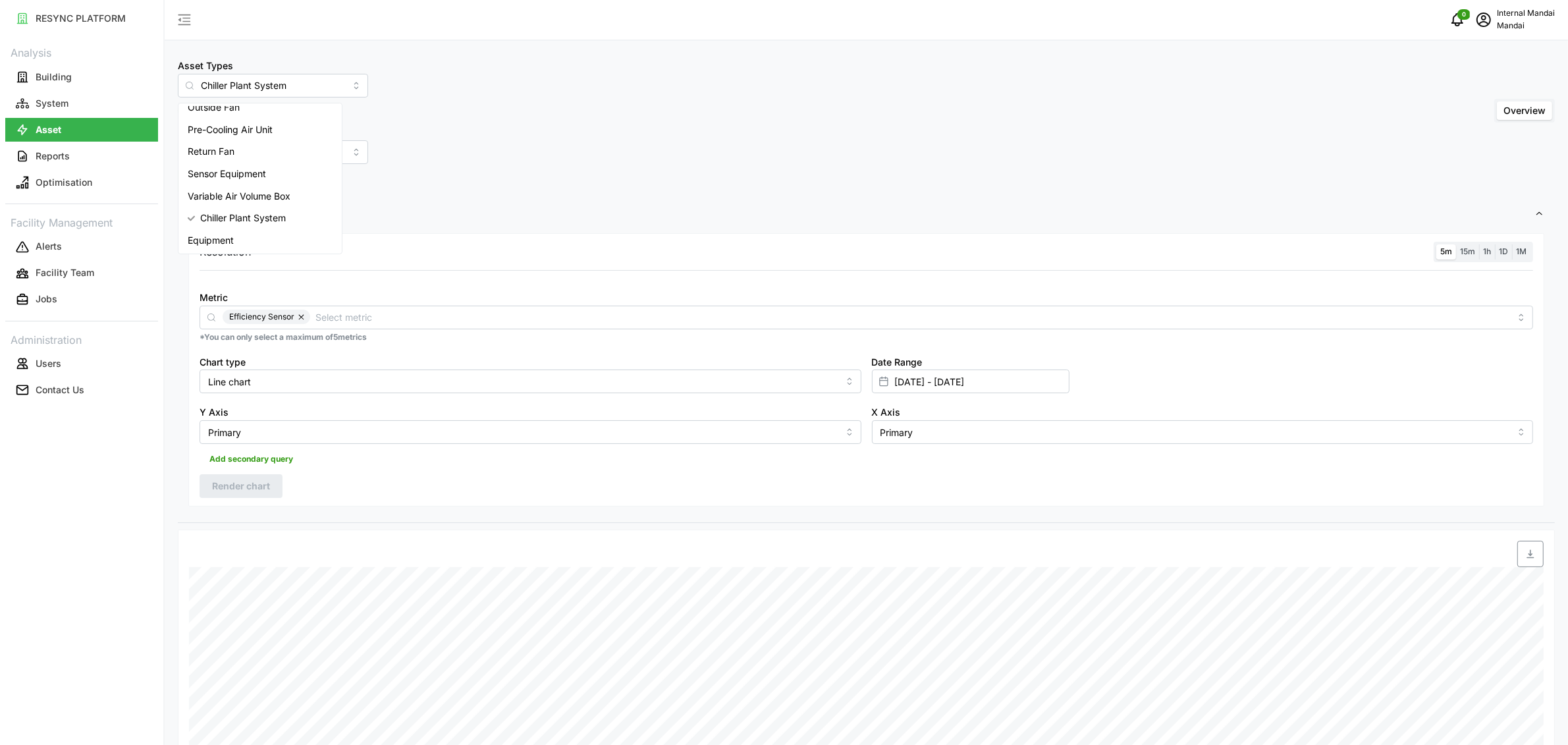
click at [460, 222] on span "Settings" at bounding box center [862, 214] width 1346 height 32
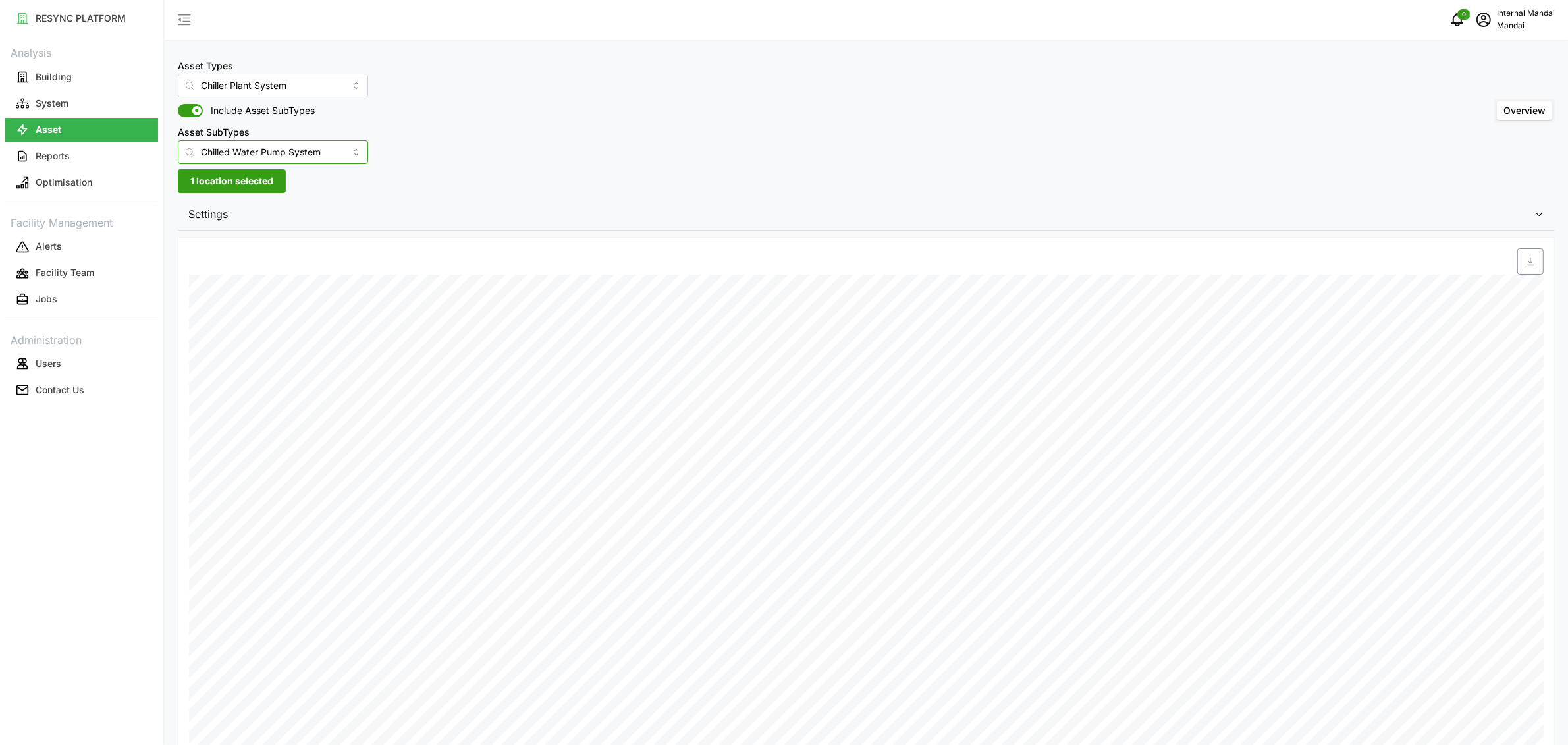
click at [260, 156] on input "Chilled Water Pump System" at bounding box center [273, 152] width 190 height 23
click at [446, 155] on div "Asset Types Chiller Plant System Include Asset SubTypes Asset SubTypes Chilled …" at bounding box center [866, 111] width 1377 height 107
click at [341, 89] on input "Chiller Plant System" at bounding box center [273, 86] width 190 height 23
click at [235, 135] on span "Chilled Water Pump" at bounding box center [230, 139] width 85 height 15
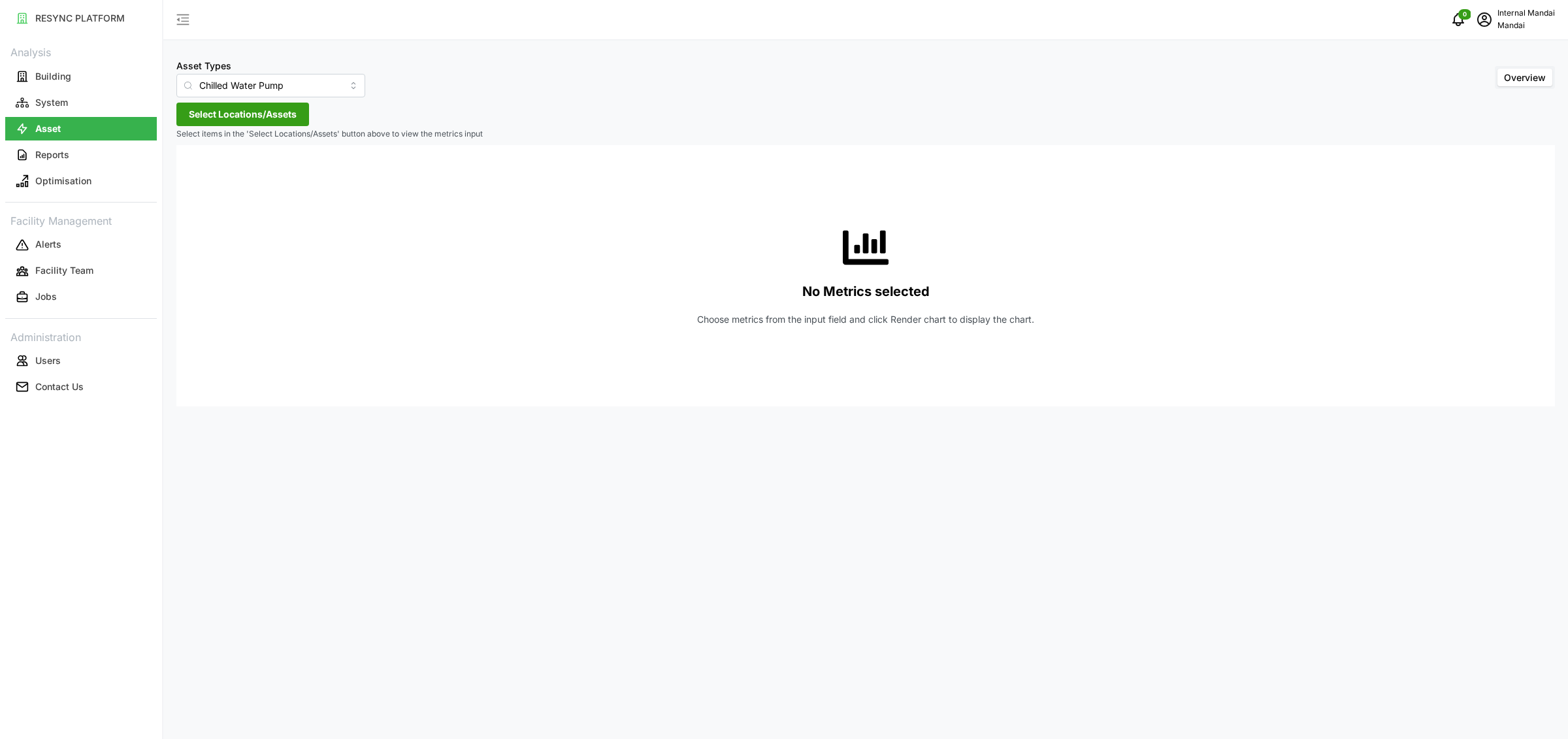
click at [240, 113] on span "Select Locations/Assets" at bounding box center [242, 114] width 108 height 23
click at [195, 173] on icon at bounding box center [193, 173] width 10 height 10
click at [194, 187] on div "Level 03" at bounding box center [267, 192] width 159 height 19
click at [200, 190] on icon at bounding box center [204, 192] width 10 height 10
click at [211, 175] on span "Select Penguin Building" at bounding box center [210, 174] width 9 height 9
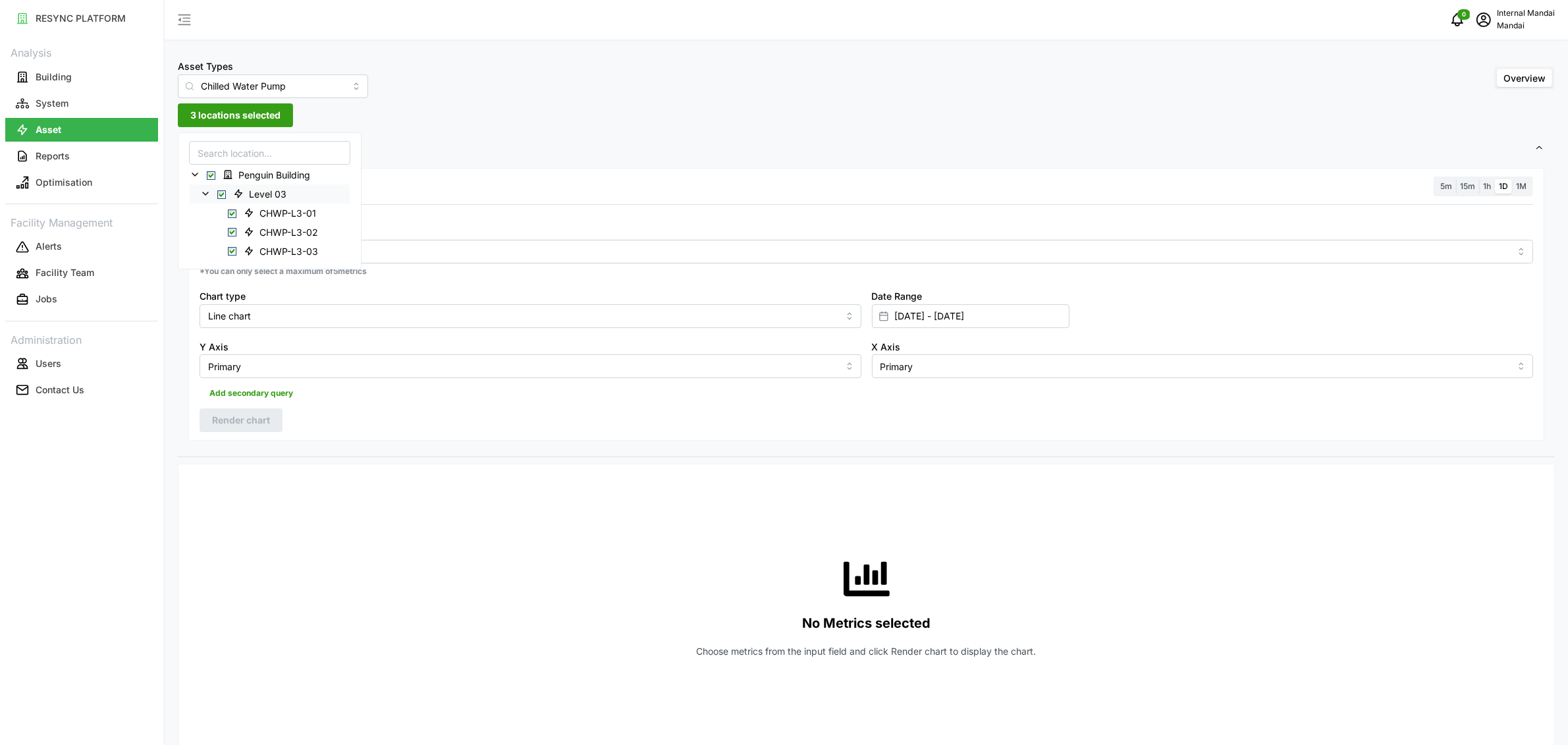
click at [453, 185] on div "Resolution 5m 15m 1h 1D 1M" at bounding box center [866, 187] width 1333 height 20
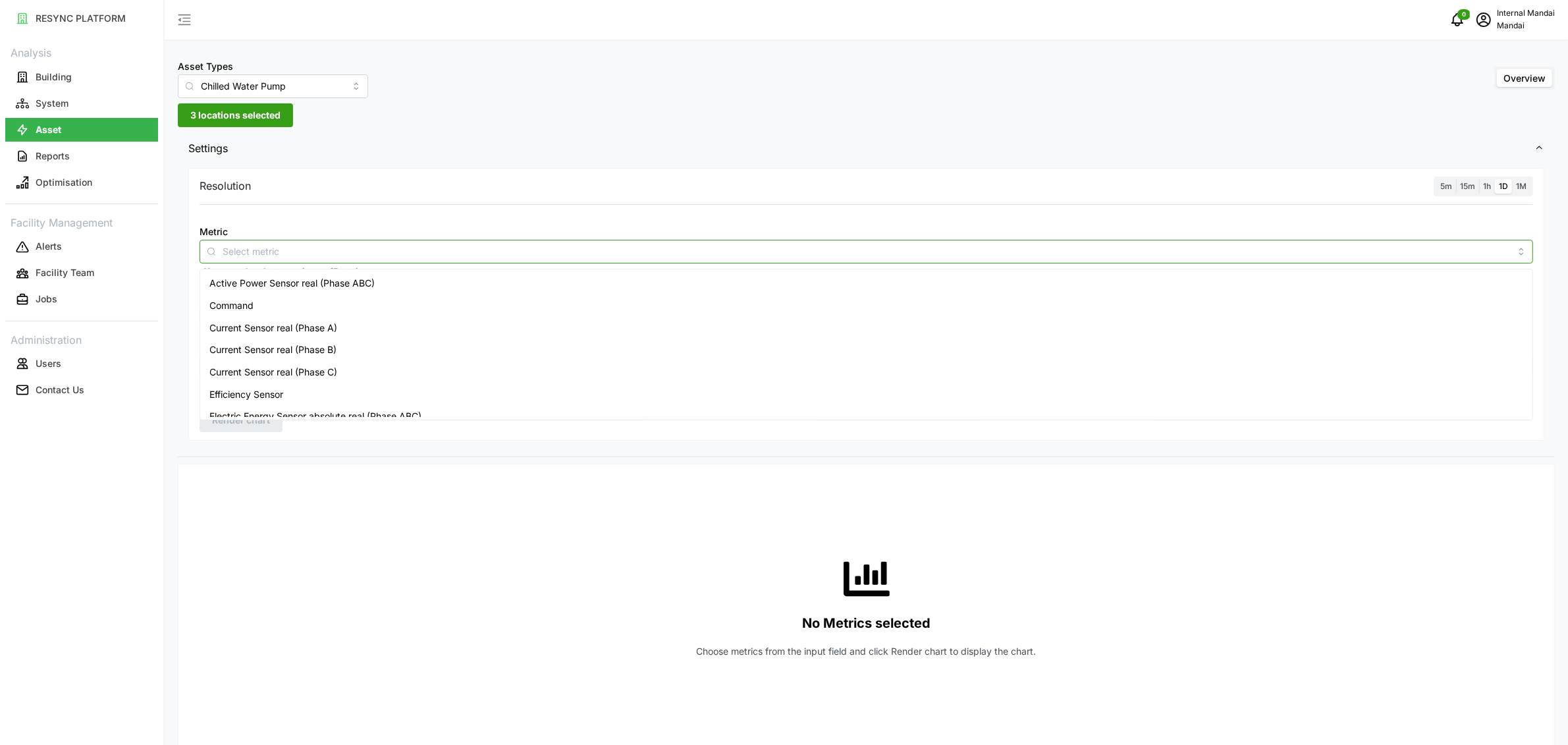
click at [407, 246] on input "Metric" at bounding box center [866, 251] width 1287 height 15
click at [325, 277] on span "Active Power Sensor real (Phase ABC)" at bounding box center [292, 283] width 165 height 15
click at [472, 197] on div "Resolution 5m 15m 1h 1D 1M Metric Active Power Sensor real (Phase ABC) *You can…" at bounding box center [867, 305] width 1356 height 274
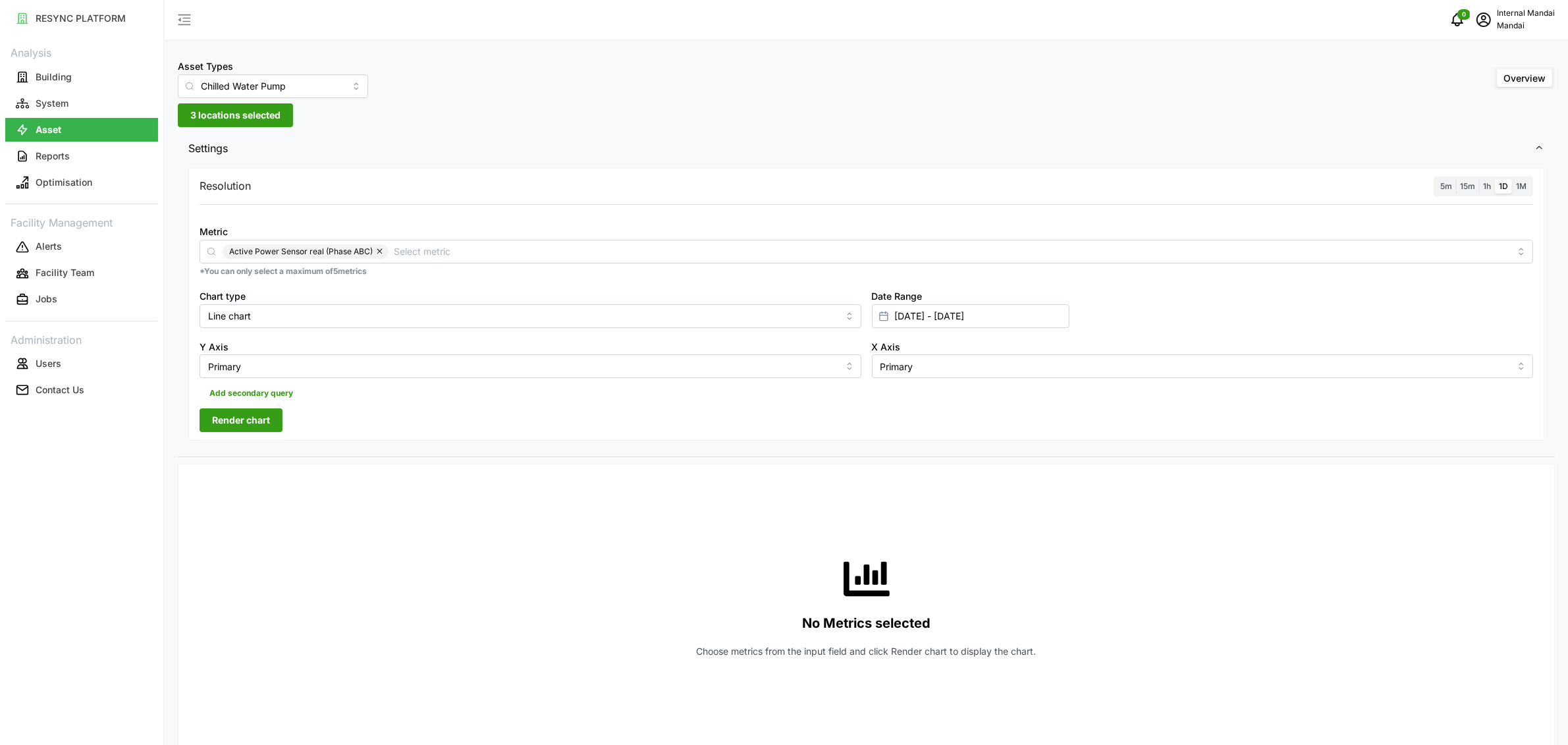
click at [271, 427] on button "Render chart" at bounding box center [241, 420] width 83 height 23
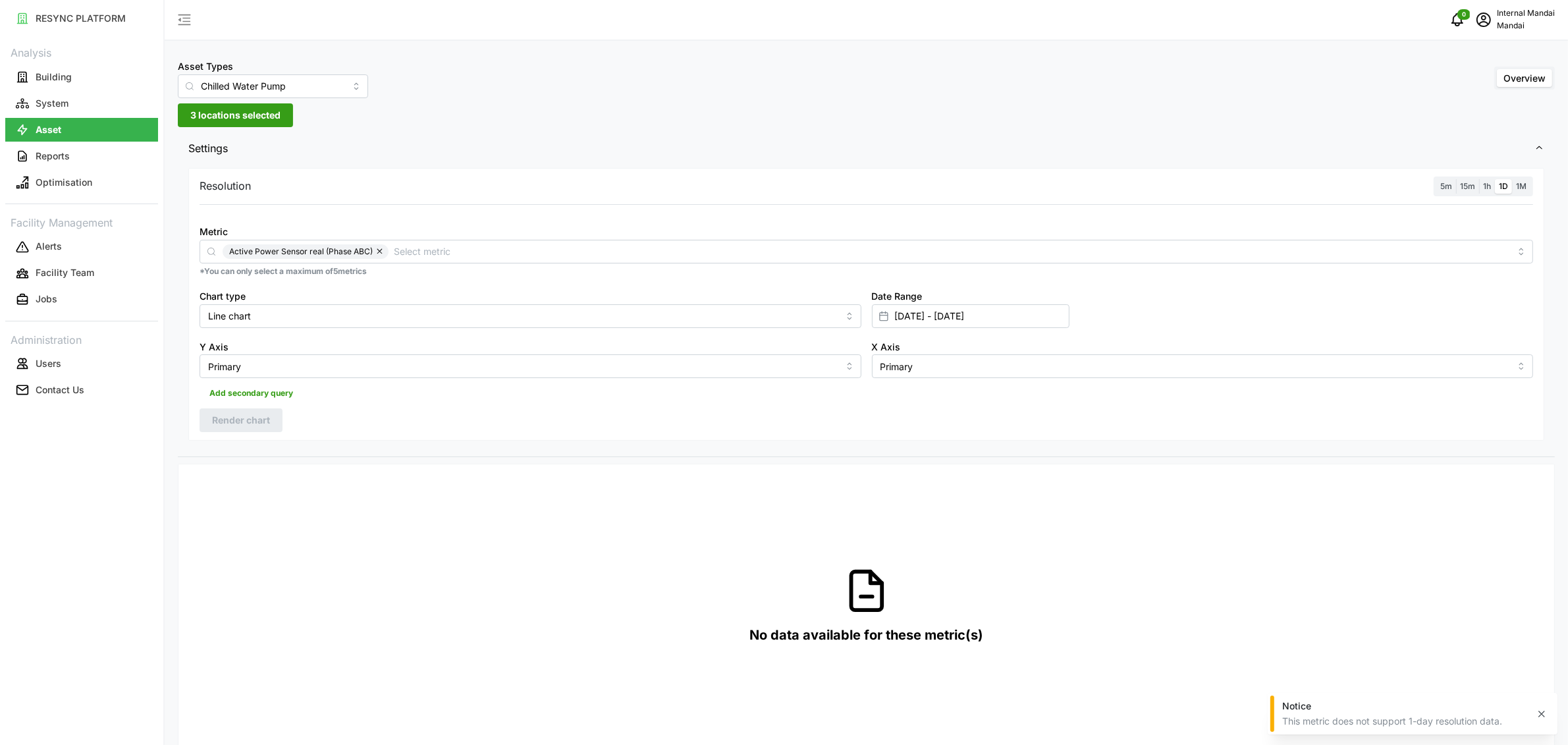
click at [1442, 182] on span "5m" at bounding box center [1446, 187] width 12 height 10
click at [1436, 179] on input "5m" at bounding box center [1436, 179] width 0 height 0
click at [239, 416] on span "Render chart" at bounding box center [241, 420] width 58 height 23
click at [246, 85] on input "Chilled Water Pump" at bounding box center [273, 86] width 190 height 23
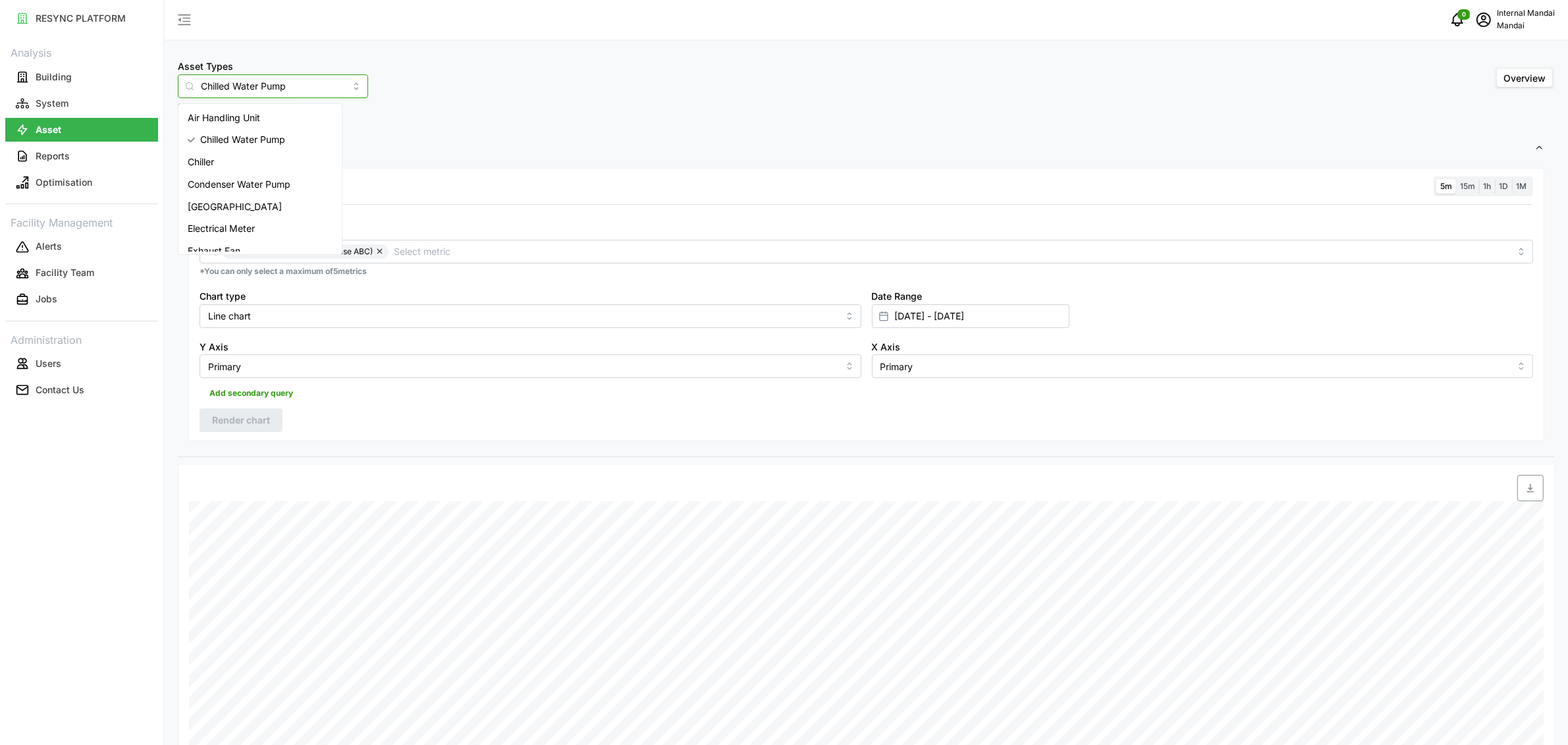
click at [252, 166] on div "Chiller" at bounding box center [260, 162] width 158 height 23
type input "Chiller"
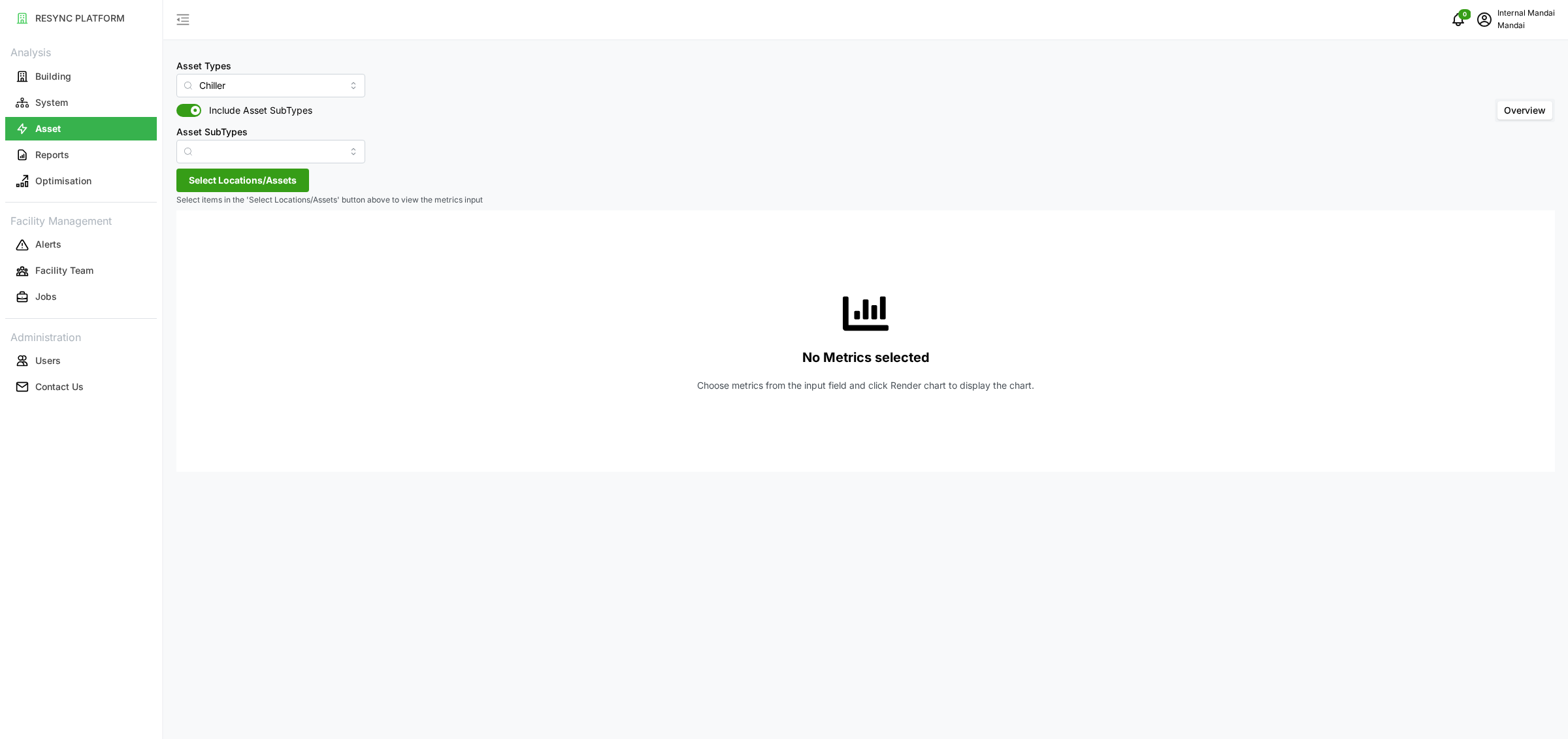
click at [251, 184] on span "Select Locations/Assets" at bounding box center [242, 180] width 108 height 23
click at [213, 240] on span "Select Penguin Building" at bounding box center [210, 240] width 9 height 9
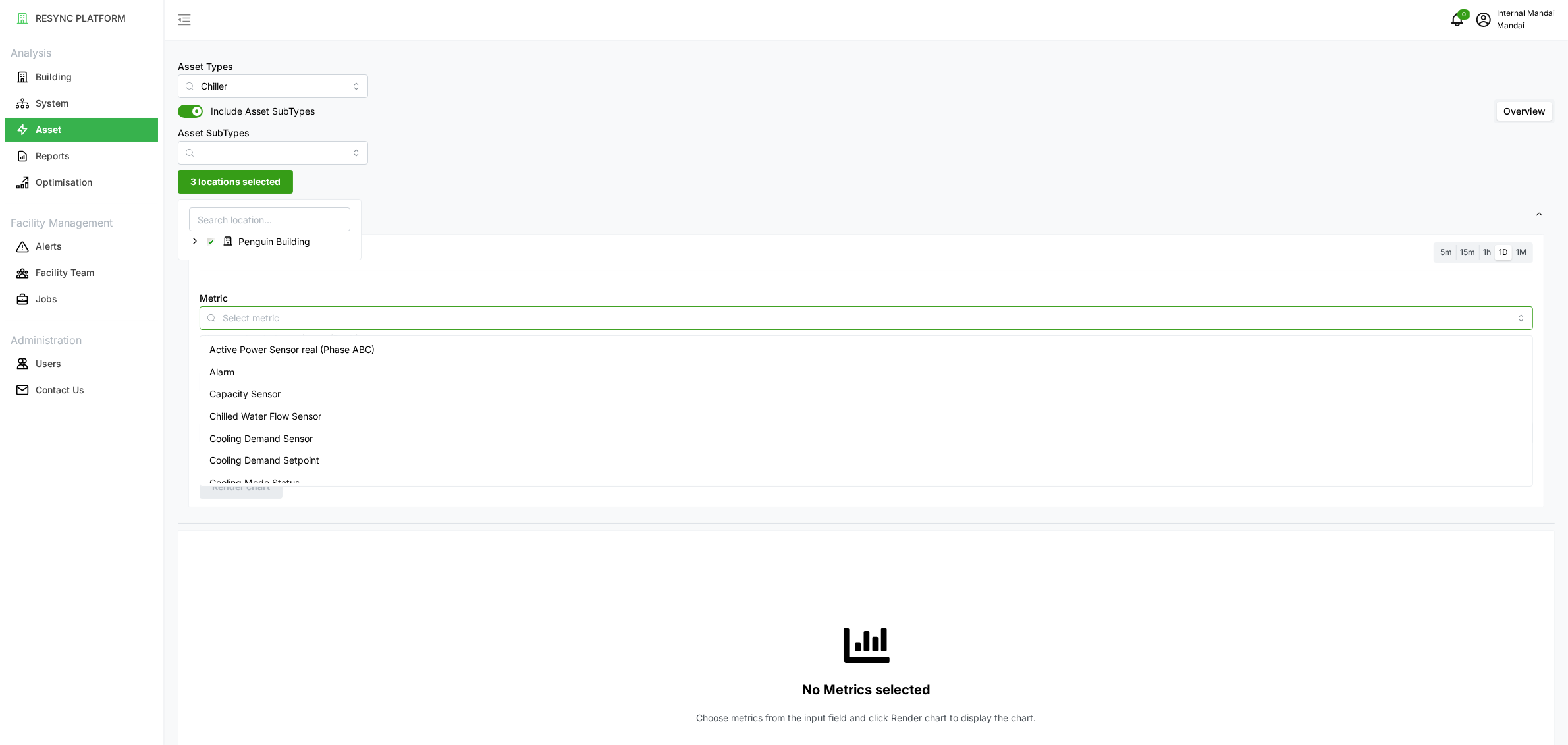
click at [418, 321] on input "Metric" at bounding box center [866, 318] width 1287 height 15
click at [394, 430] on div "Cooling Demand Sensor" at bounding box center [866, 438] width 1327 height 23
click at [346, 411] on div "Chilled Water Flow Sensor" at bounding box center [866, 416] width 1327 height 23
click at [299, 433] on span "Cooling Demand Sensor" at bounding box center [273, 439] width 103 height 15
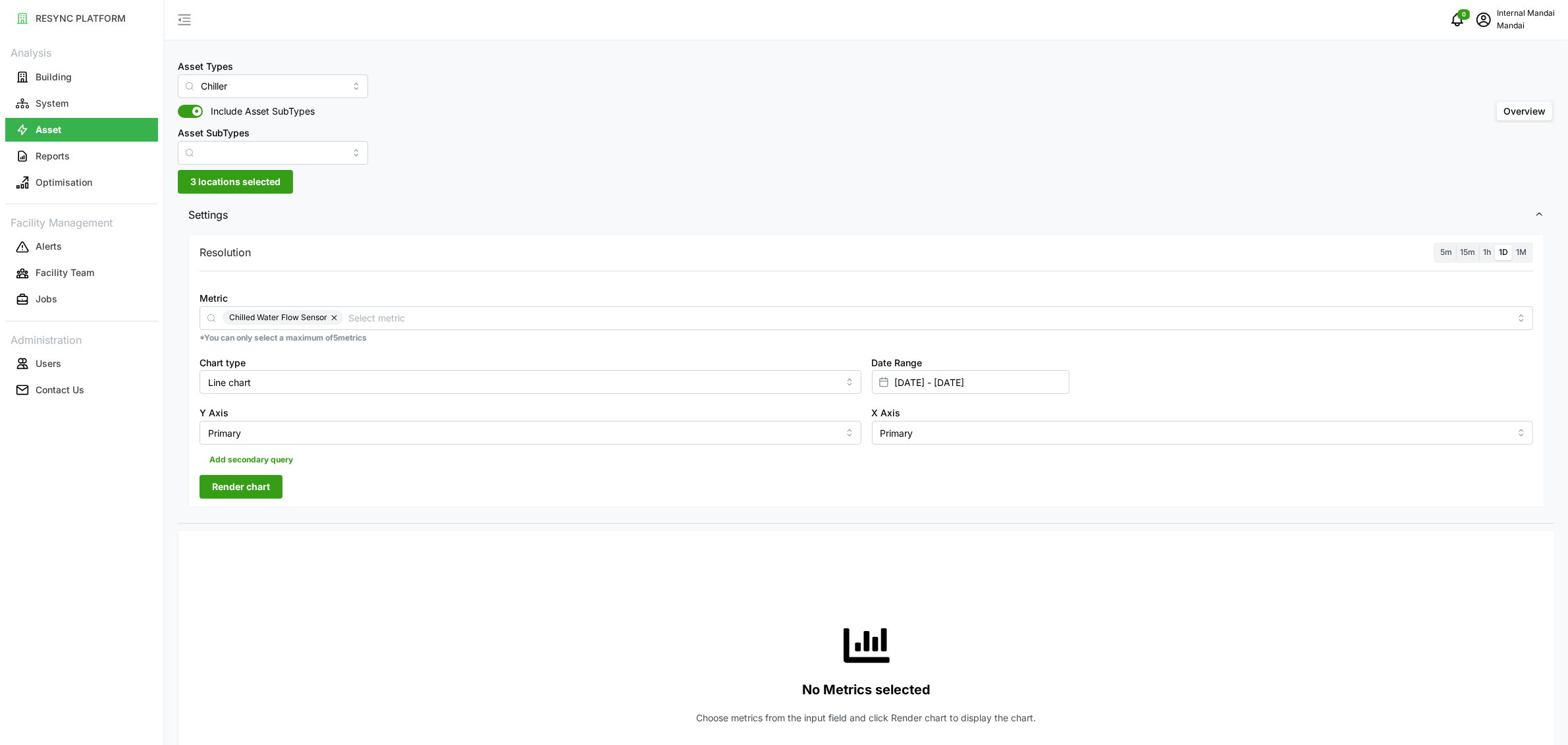
click at [398, 562] on div "No Metrics selected Choose metrics from the input field and click Render chart …" at bounding box center [866, 673] width 1333 height 263
click at [237, 495] on span "Render chart" at bounding box center [241, 487] width 58 height 23
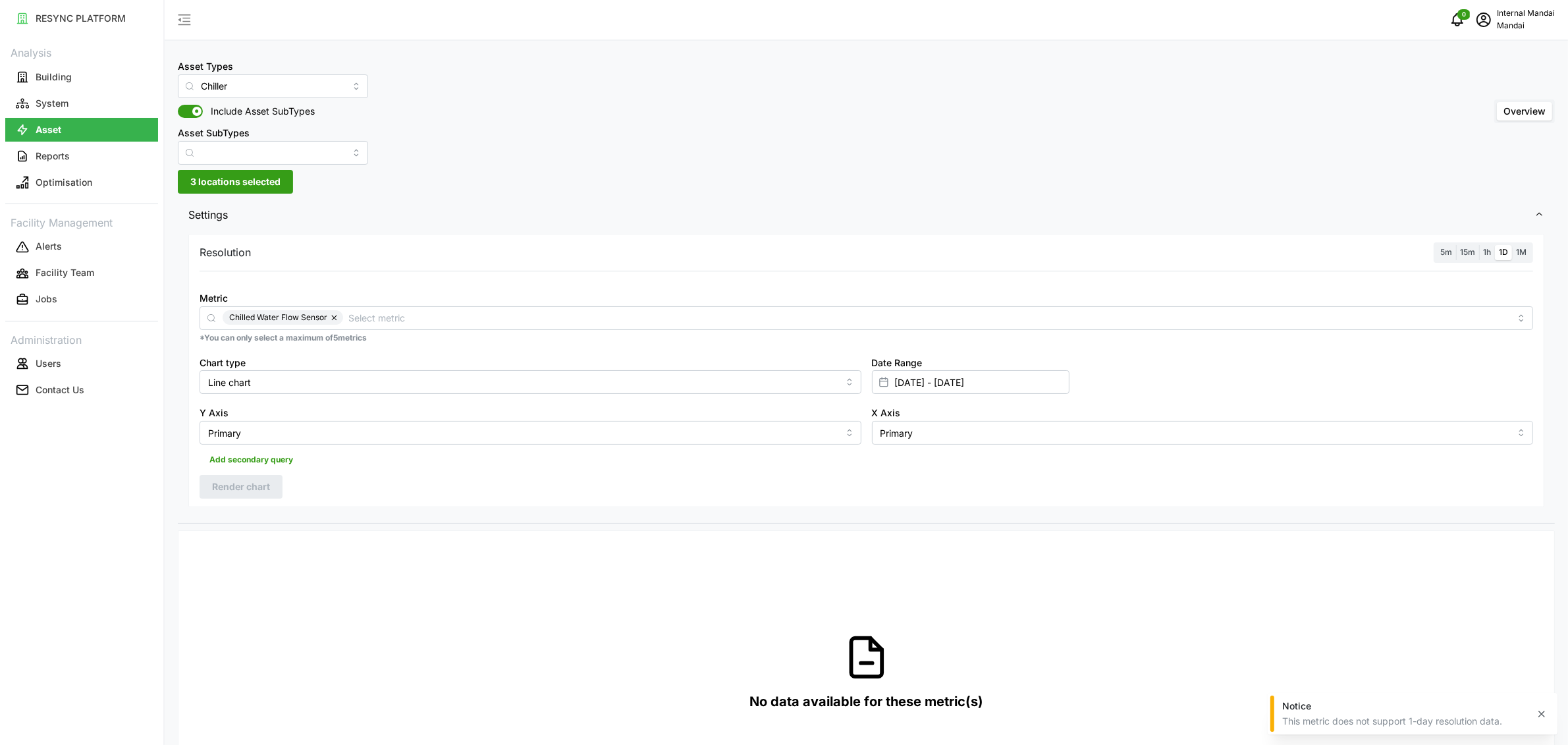
click at [1455, 251] on label "5m" at bounding box center [1446, 252] width 20 height 15
click at [1436, 245] on input "5m" at bounding box center [1436, 245] width 0 height 0
click at [1471, 252] on span "15m" at bounding box center [1467, 252] width 15 height 10
click at [1456, 245] on input "15m" at bounding box center [1456, 245] width 0 height 0
click at [271, 485] on button "Render chart" at bounding box center [241, 487] width 83 height 23
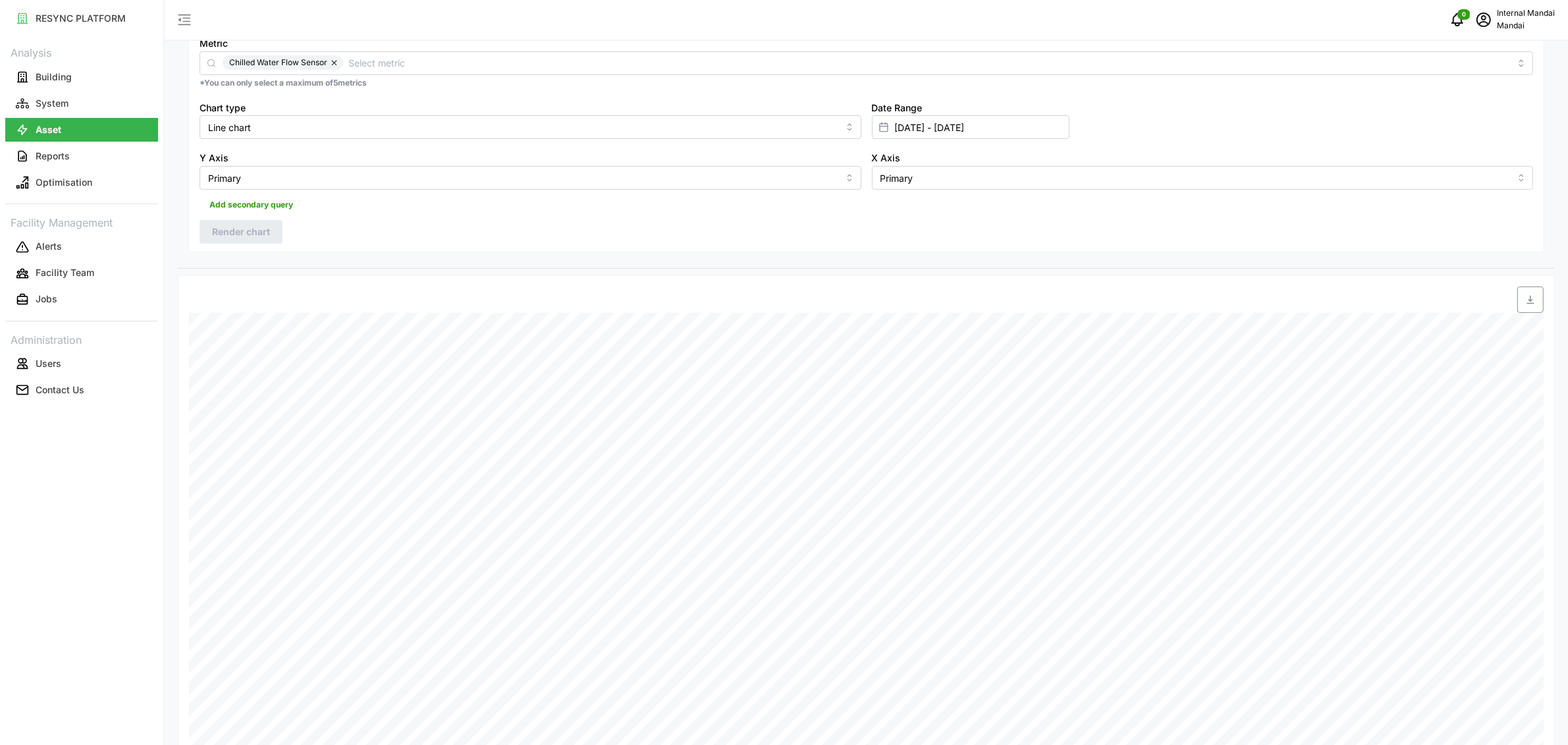
scroll to position [94, 0]
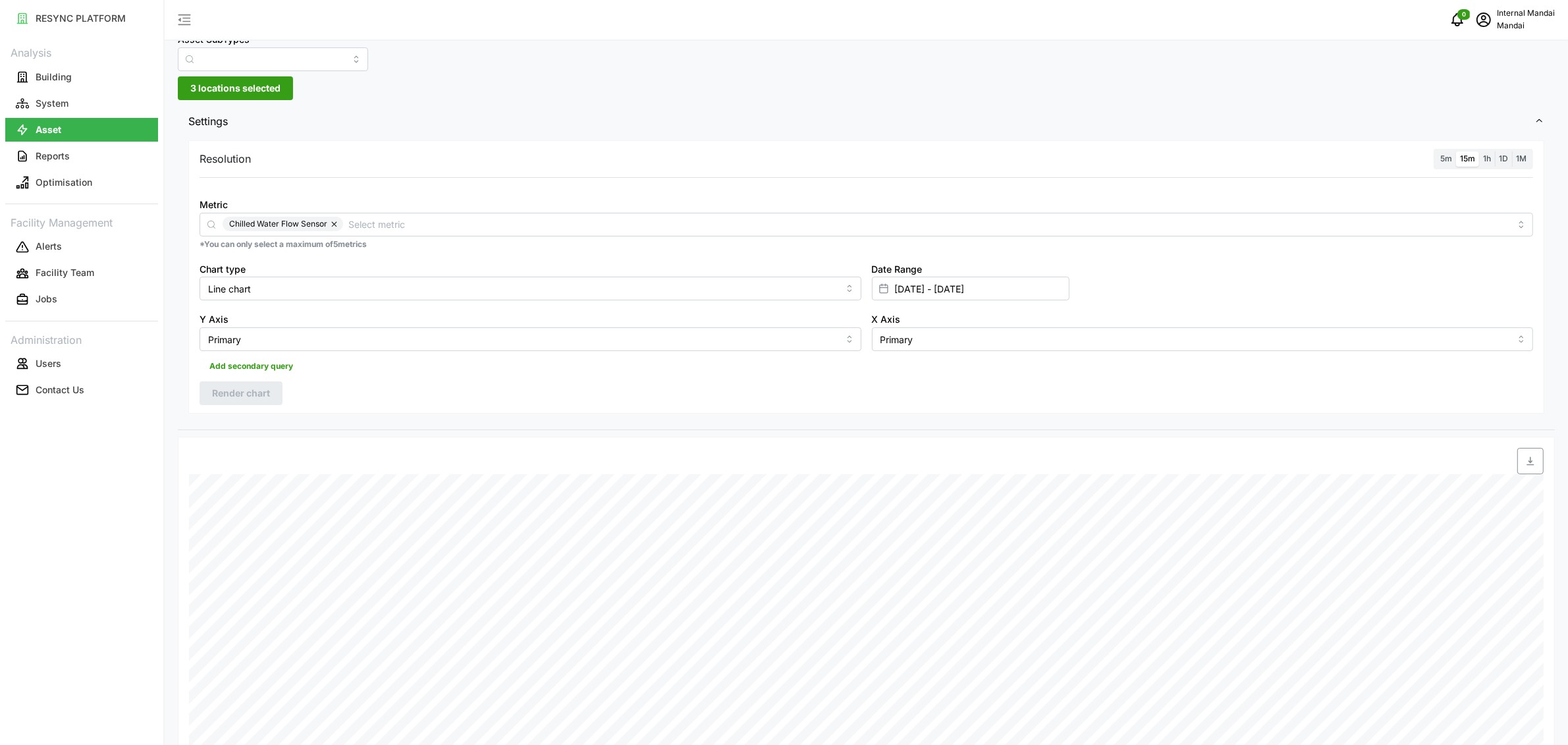
click at [1441, 158] on span "5m" at bounding box center [1446, 159] width 12 height 10
click at [1436, 151] on input "5m" at bounding box center [1436, 151] width 0 height 0
click at [240, 399] on span "Render chart" at bounding box center [241, 393] width 58 height 23
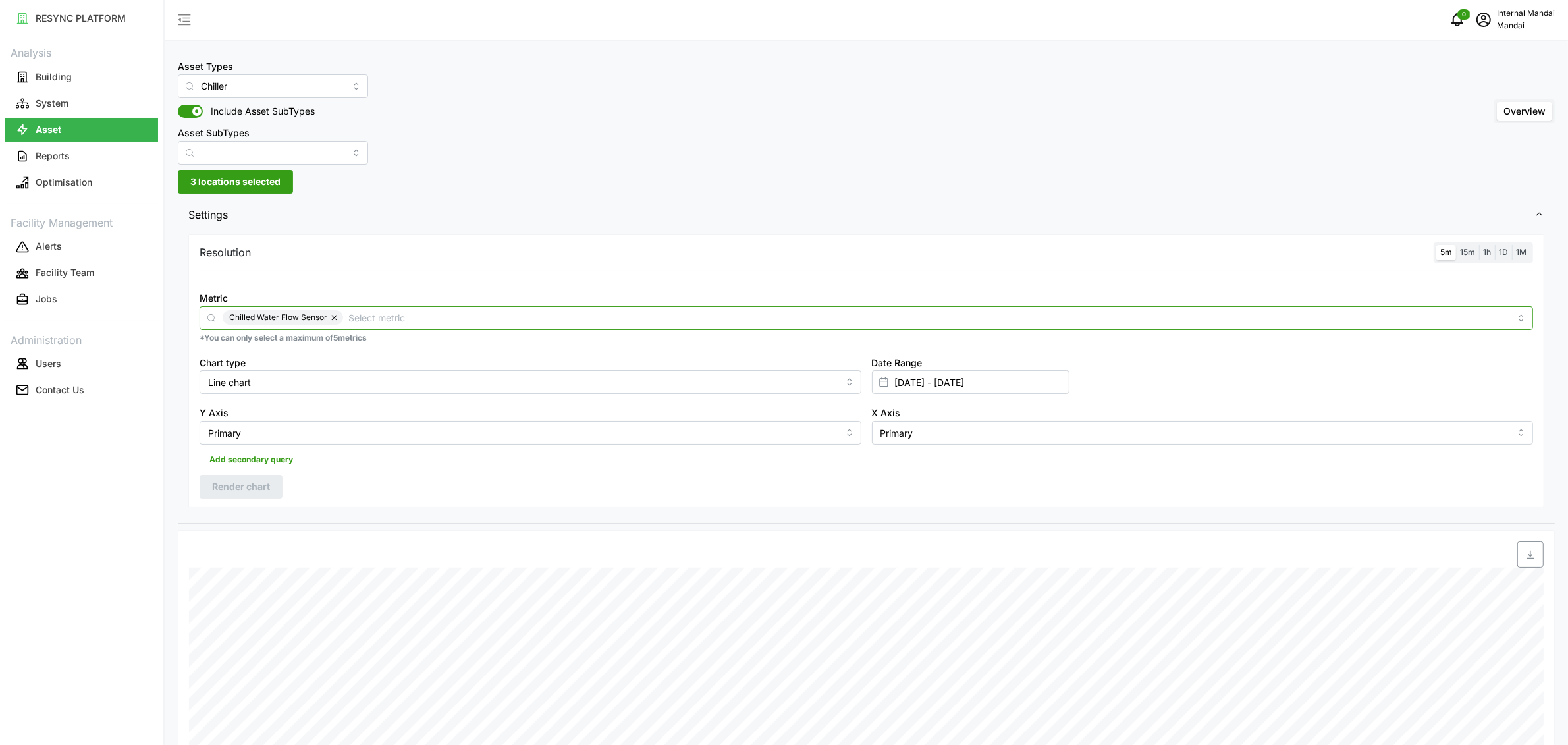
click at [407, 325] on input "Metric" at bounding box center [929, 318] width 1161 height 15
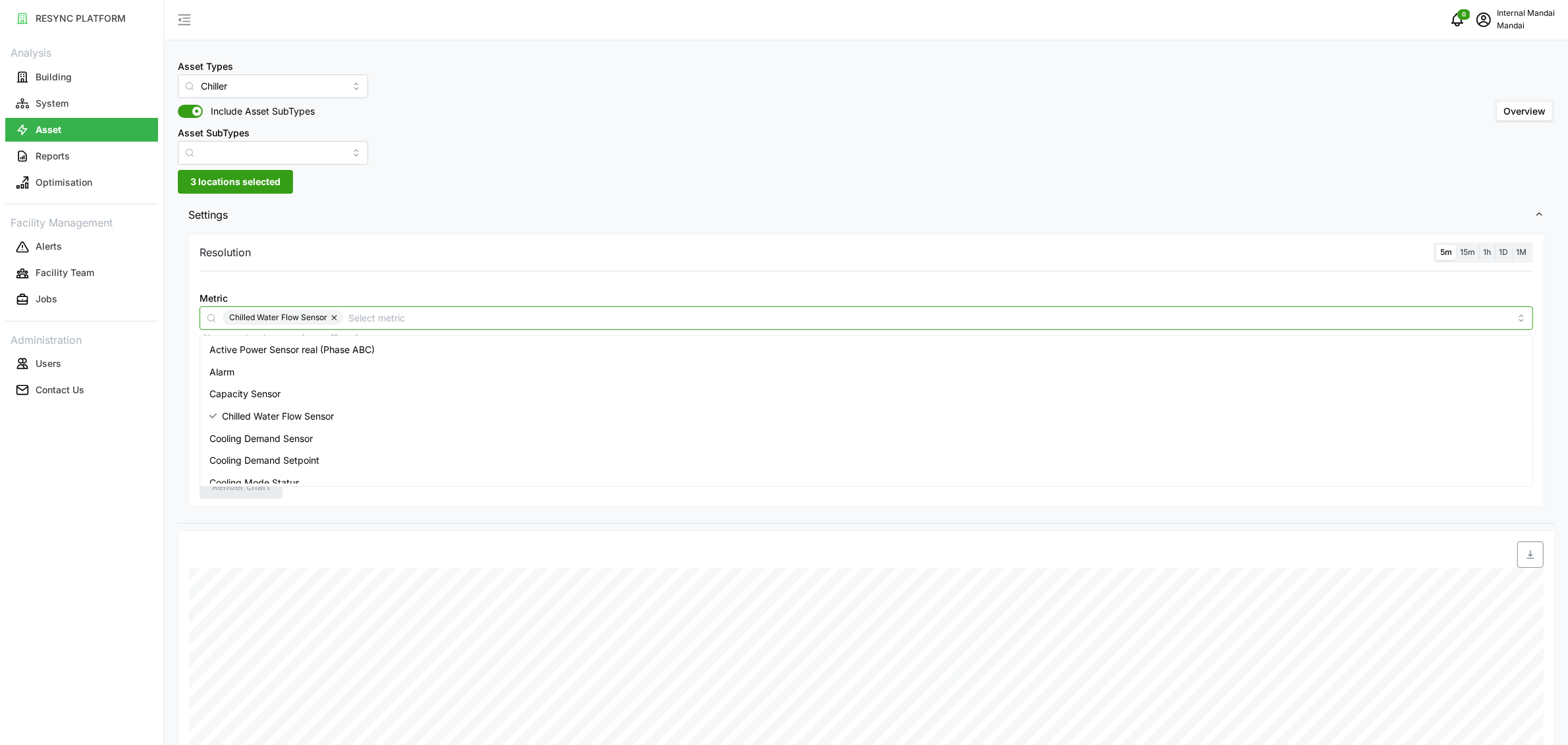
click at [328, 321] on button "button" at bounding box center [335, 318] width 16 height 15
click at [272, 355] on div "Cooling Demand Sensor" at bounding box center [866, 348] width 1327 height 23
click at [268, 364] on span "Cooling Demand Setpoint" at bounding box center [264, 370] width 110 height 15
click at [247, 491] on span "Render chart" at bounding box center [241, 487] width 58 height 23
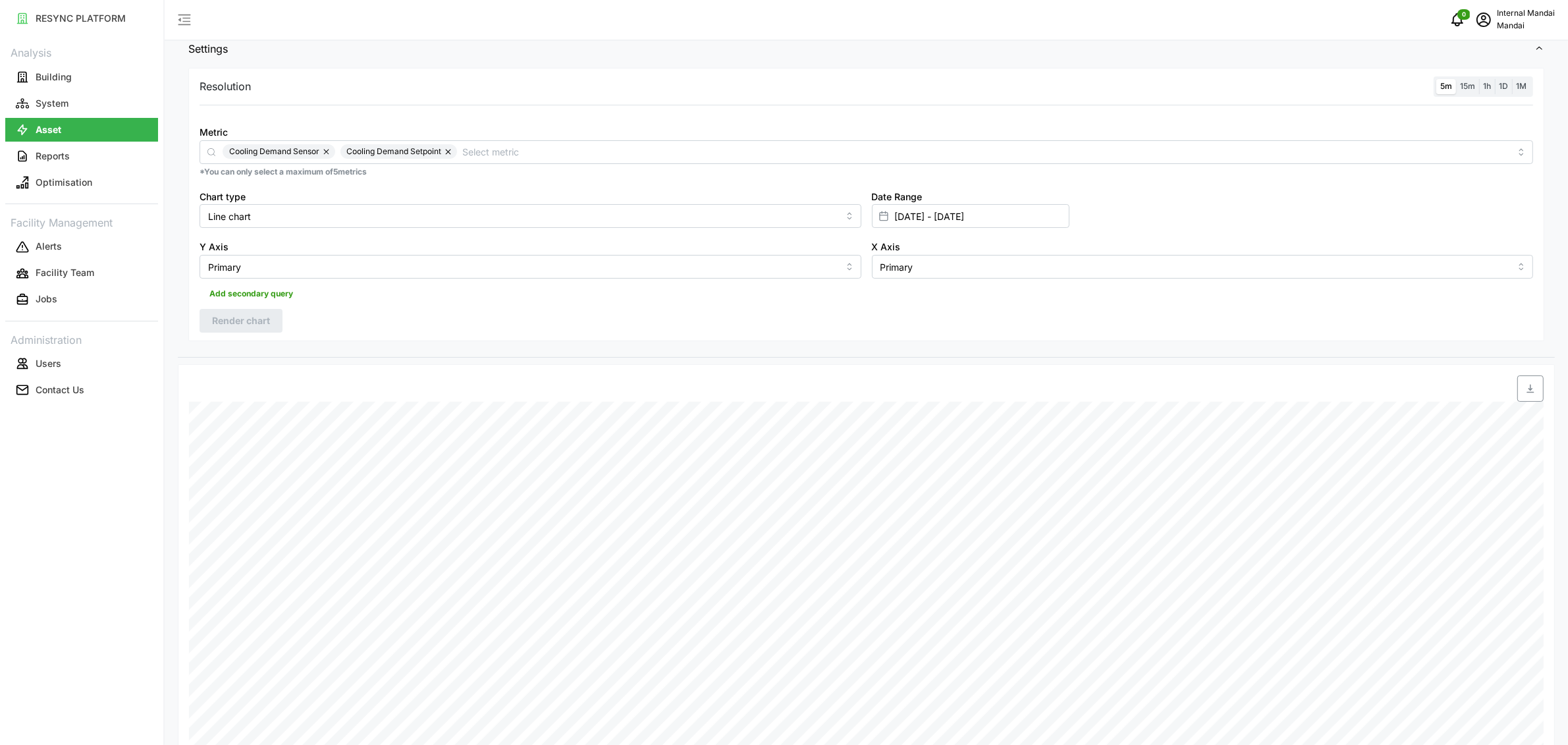
scroll to position [0, 0]
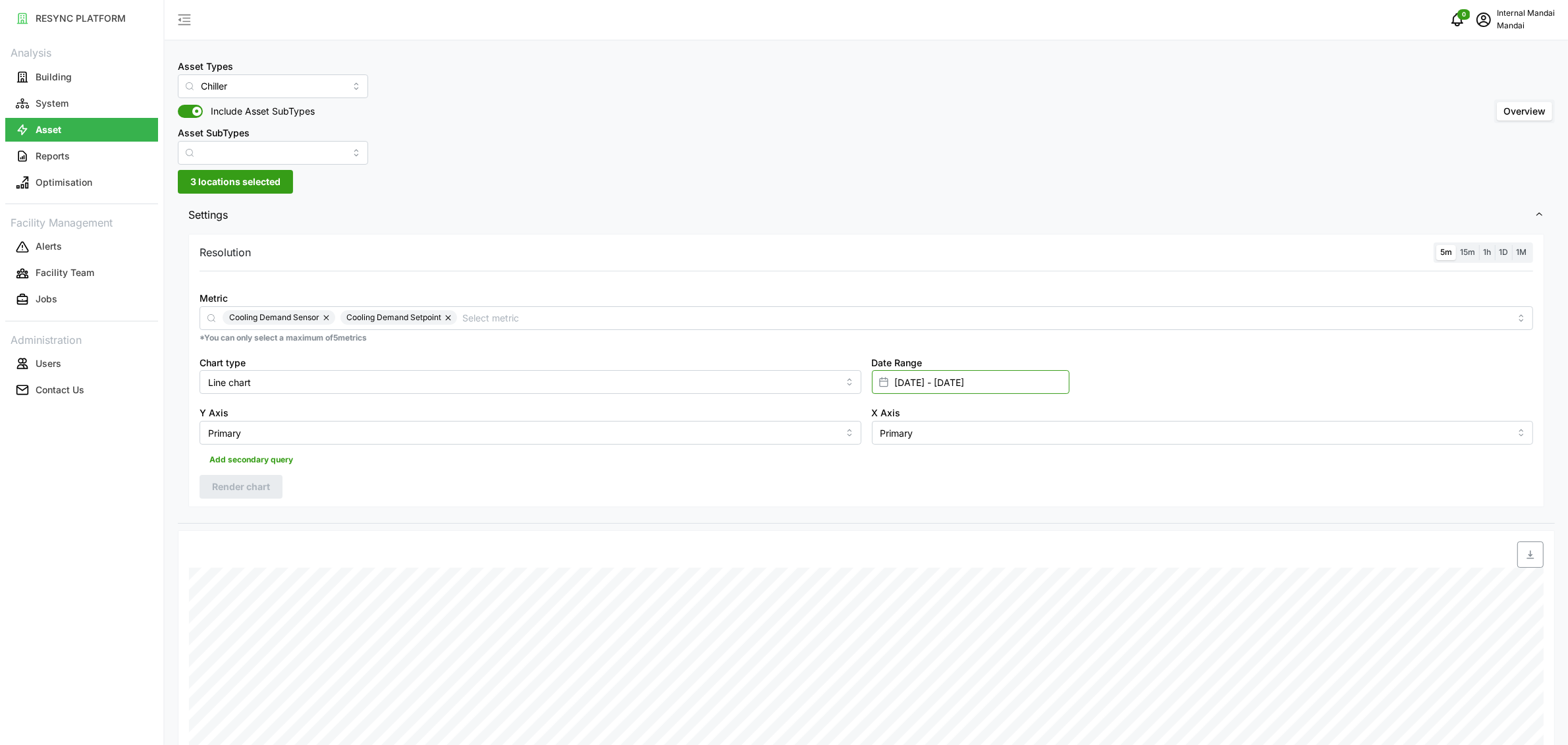
click at [902, 386] on input "[DATE] - [DATE]" at bounding box center [970, 382] width 197 height 23
click at [900, 463] on icon "button" at bounding box center [900, 465] width 10 height 10
click at [901, 535] on button "2" at bounding box center [900, 539] width 23 height 23
type input "[DATE] - [DATE]"
type input "[DATE]"
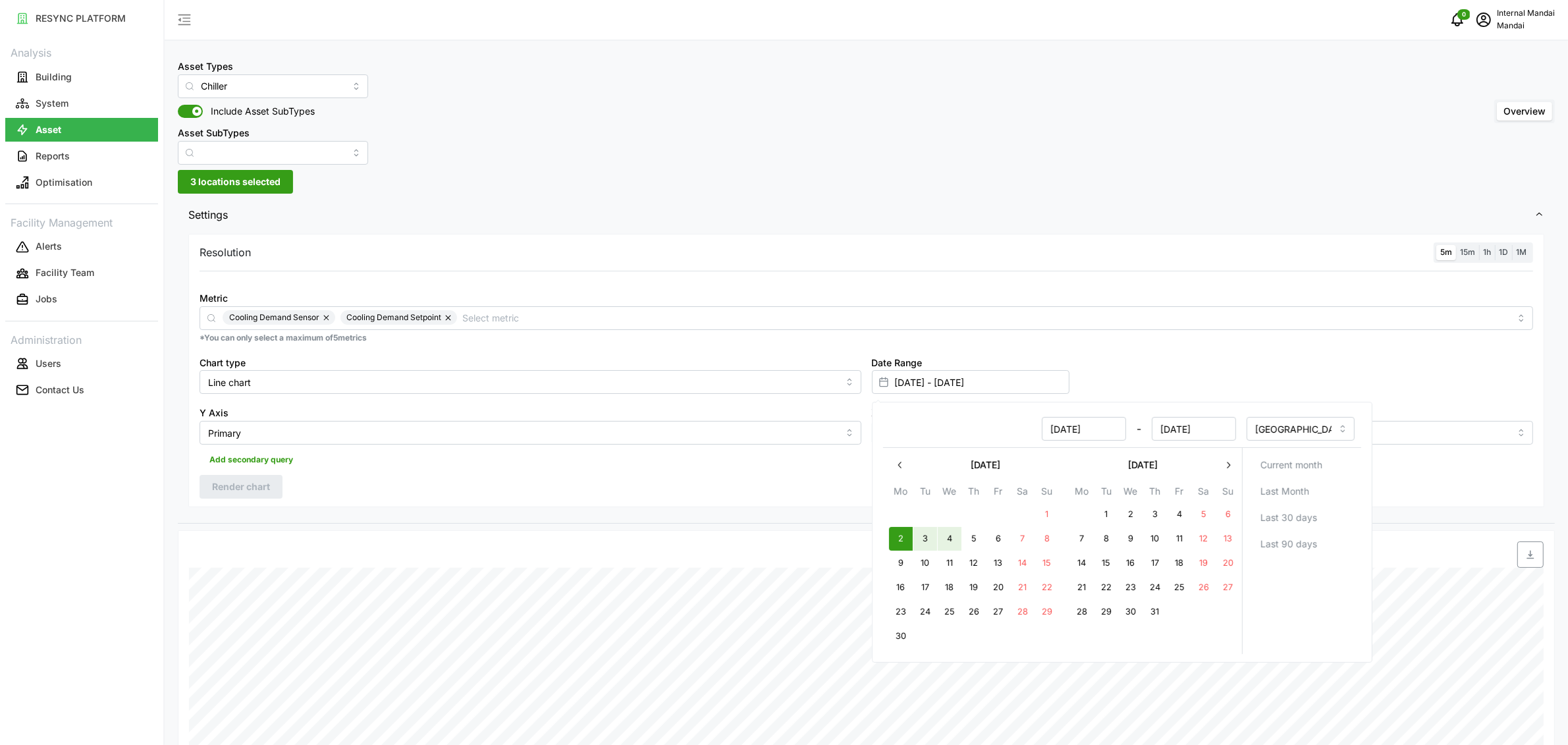
click at [954, 539] on button "4" at bounding box center [949, 539] width 23 height 23
type input "[DATE] - [DATE]"
type input "[DATE]"
click at [714, 487] on div "Resolution 5m 15m 1h 1D 1M Metric Cooling Demand Sensor Cooling Demand Setpoint…" at bounding box center [867, 371] width 1356 height 274
click at [256, 497] on span "Render chart" at bounding box center [241, 487] width 58 height 23
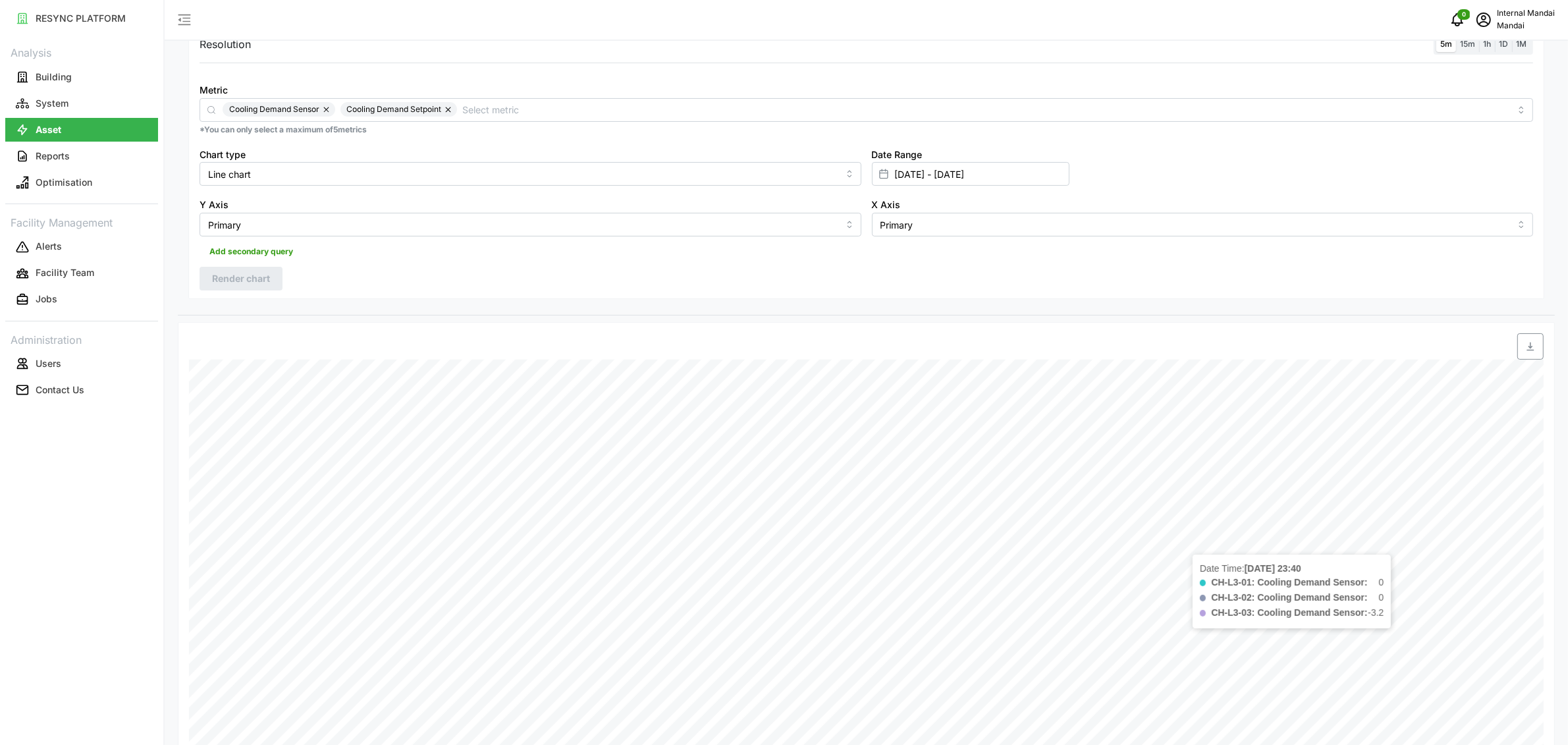
scroll to position [25, 0]
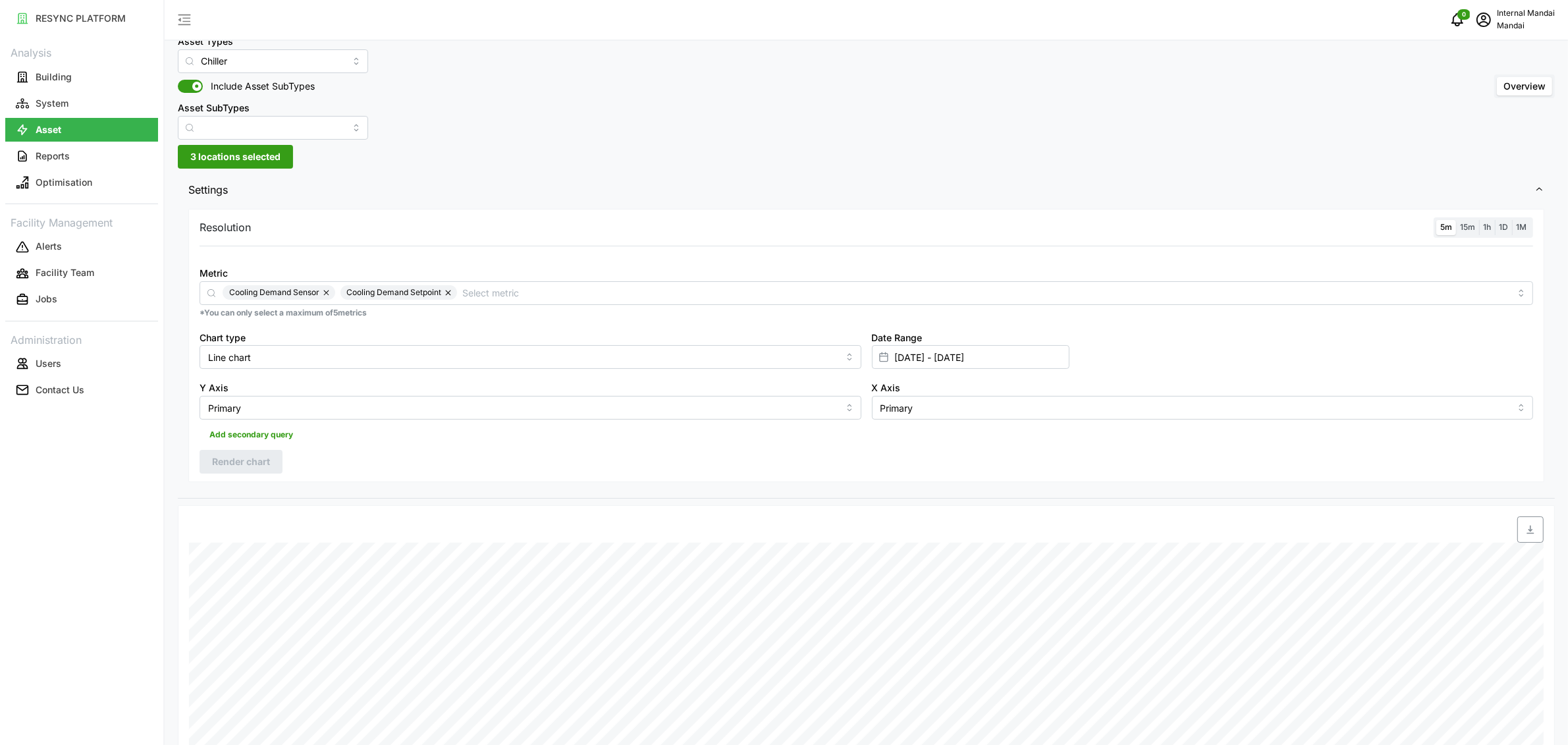
click at [261, 45] on div "Asset Types Chiller" at bounding box center [273, 53] width 190 height 40
click at [263, 69] on input "Chiller" at bounding box center [273, 61] width 190 height 23
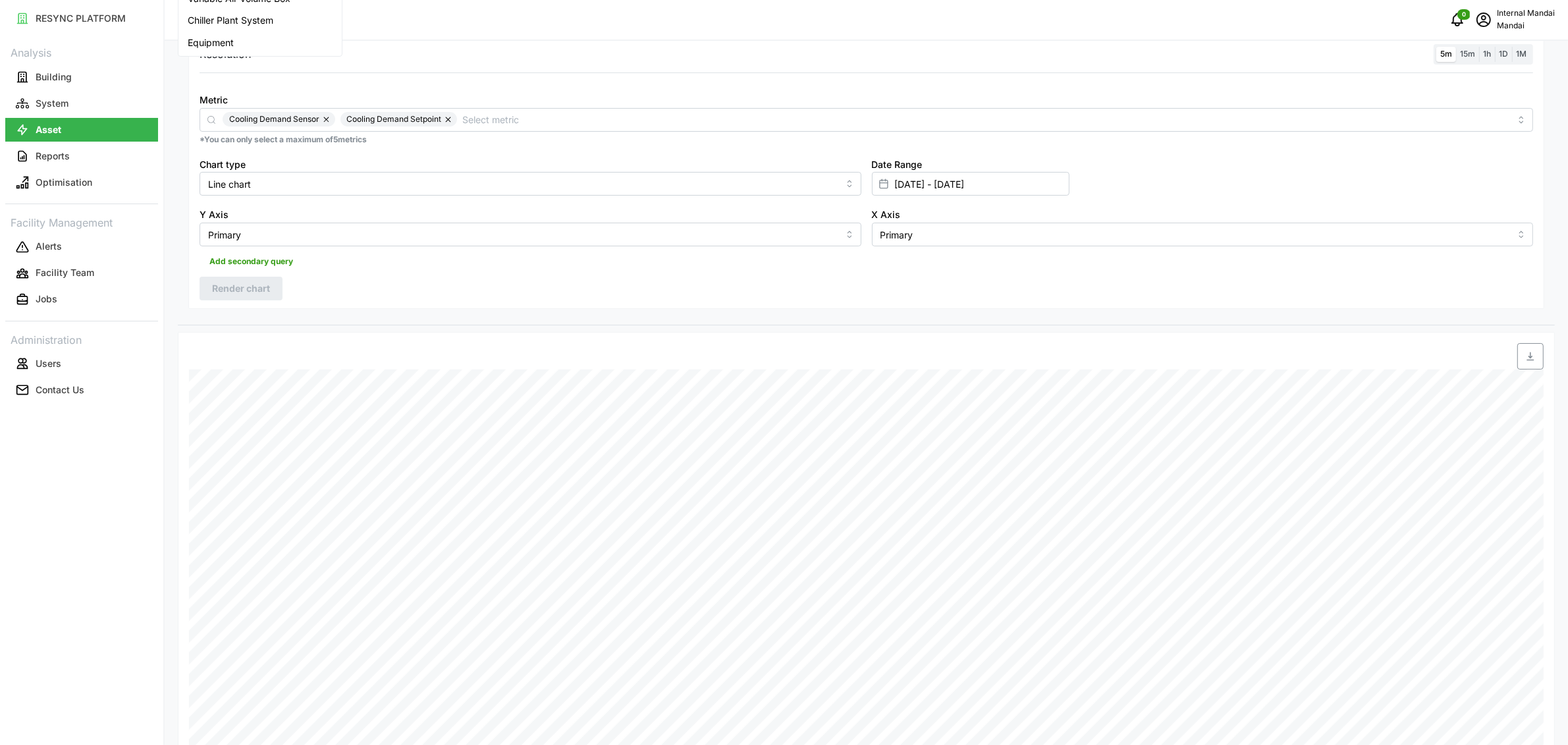
scroll to position [15, 0]
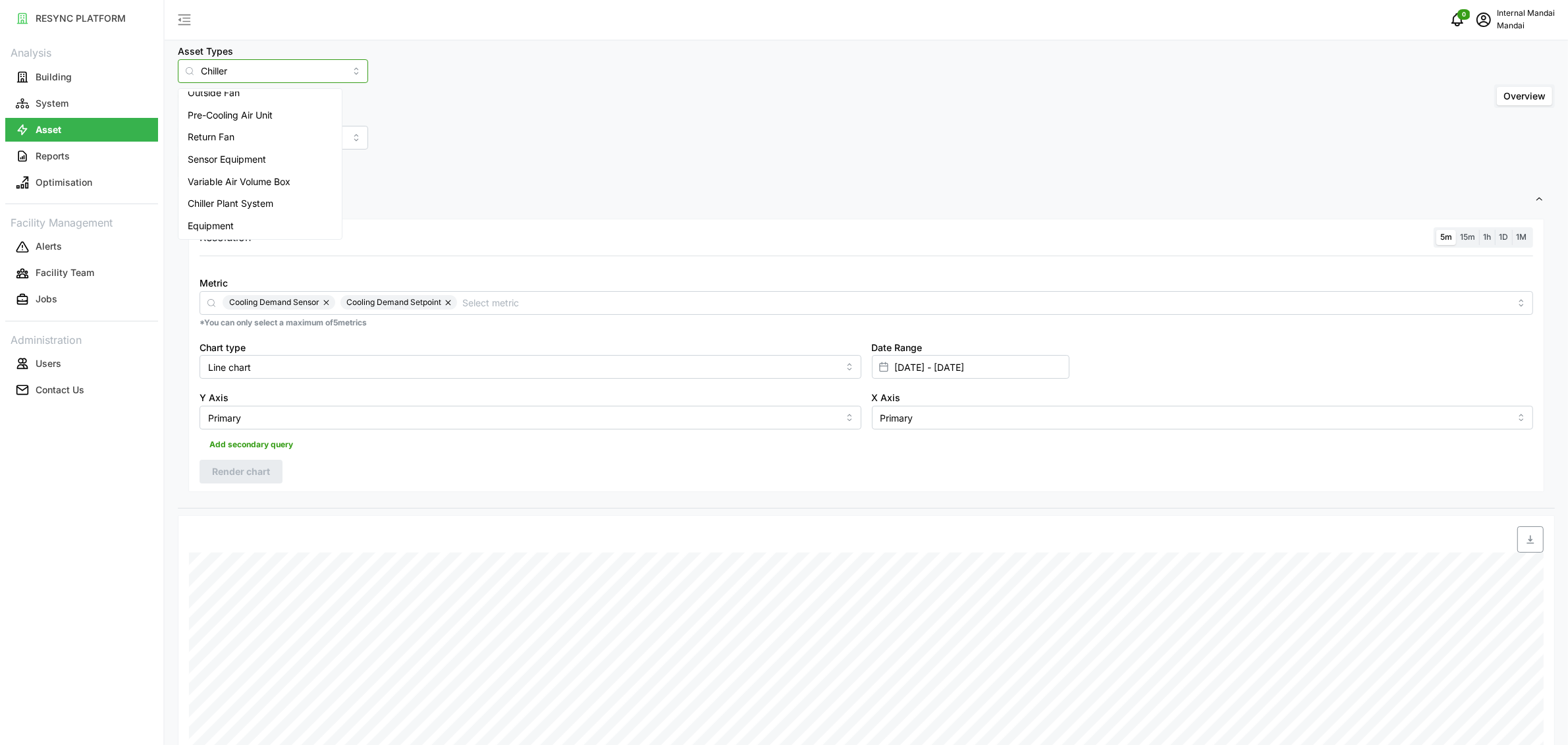
click at [260, 176] on span "Variable Air Volume Box" at bounding box center [239, 182] width 102 height 15
type input "Variable Air Volume Box"
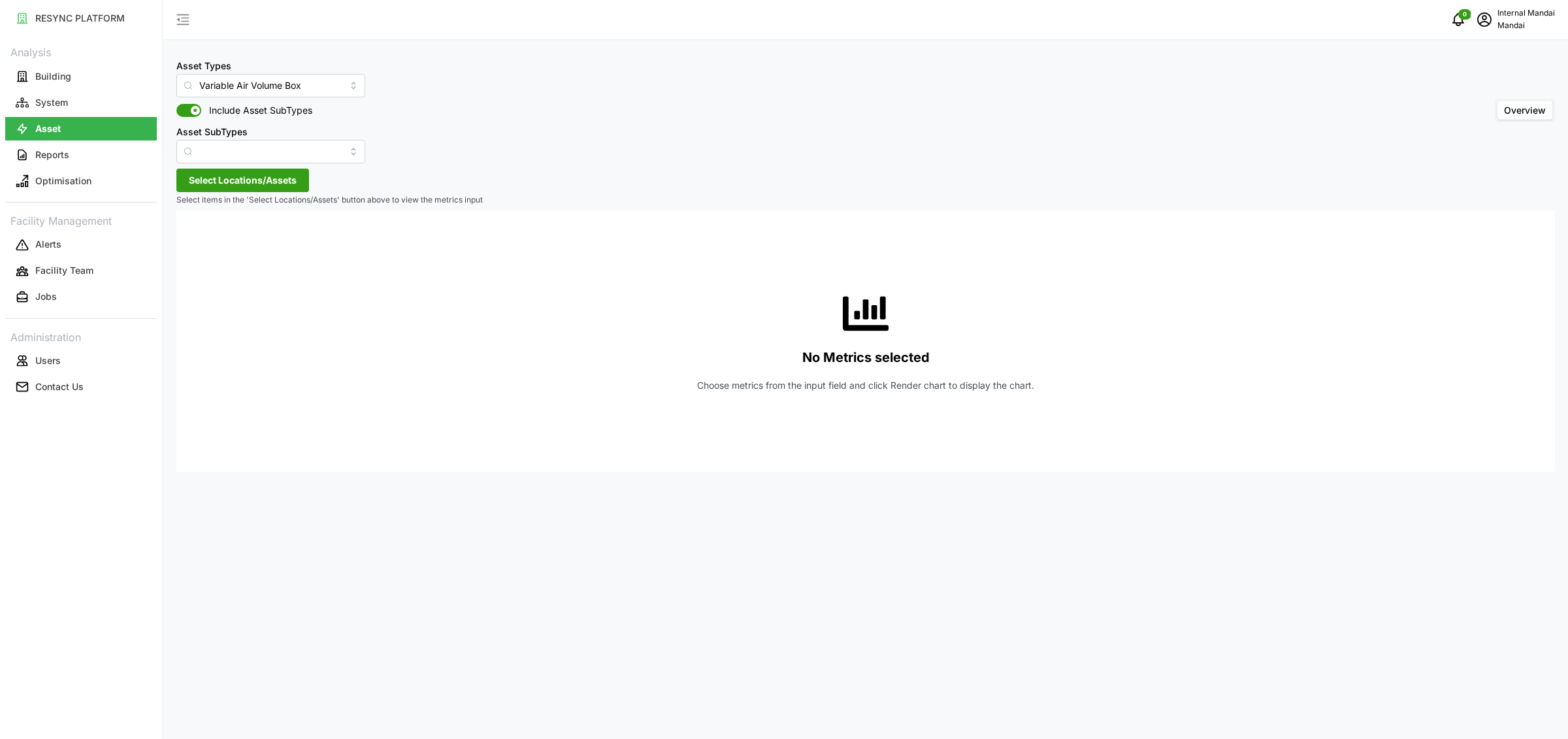
click at [242, 175] on span "Select Locations/Assets" at bounding box center [242, 180] width 108 height 23
click at [194, 237] on icon at bounding box center [193, 239] width 10 height 10
click at [204, 277] on icon at bounding box center [204, 277] width 10 height 10
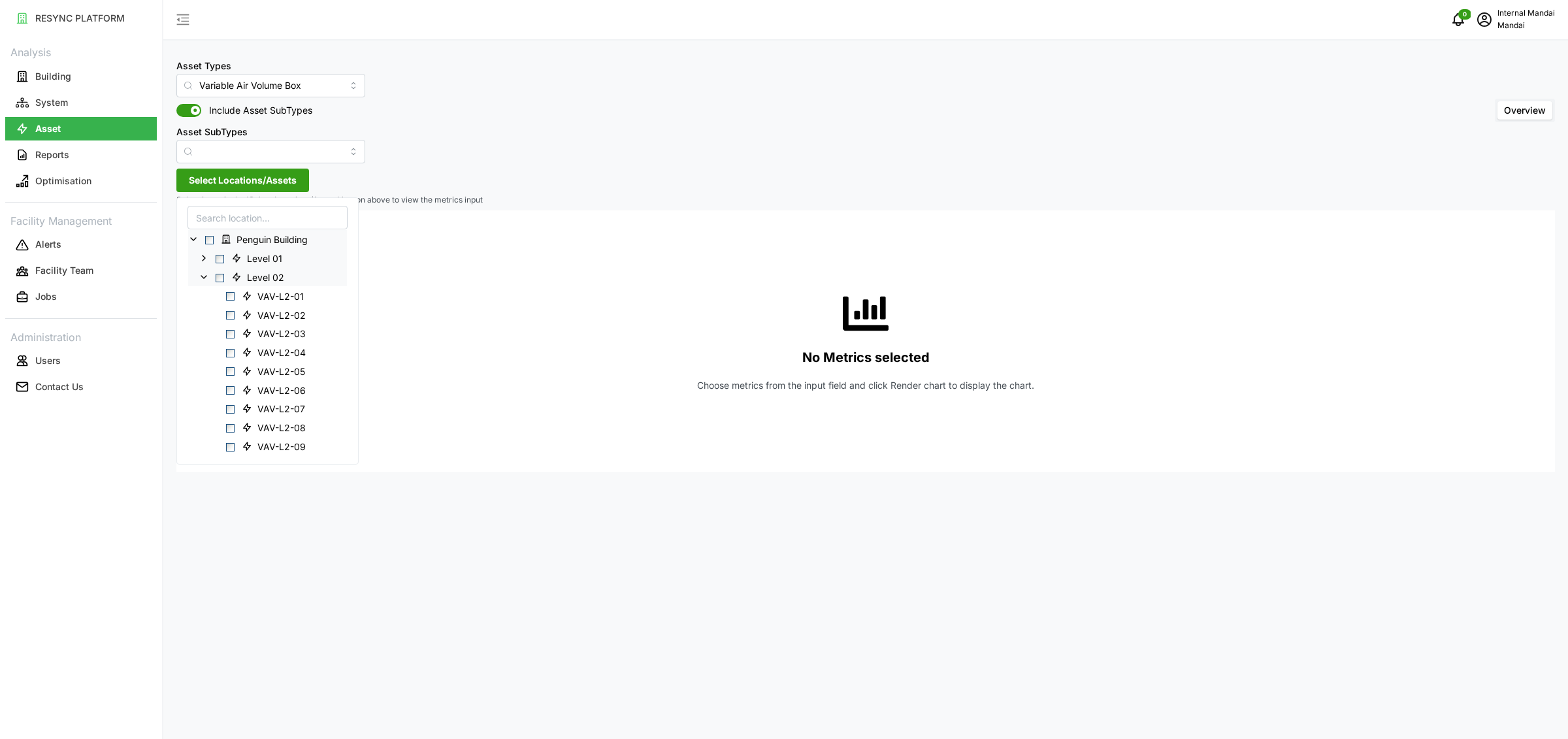
click at [206, 261] on icon at bounding box center [204, 258] width 10 height 10
click at [234, 319] on div "VAV-L1-03" at bounding box center [267, 314] width 159 height 19
click at [231, 314] on span "Select VAV-L1-03" at bounding box center [231, 316] width 9 height 9
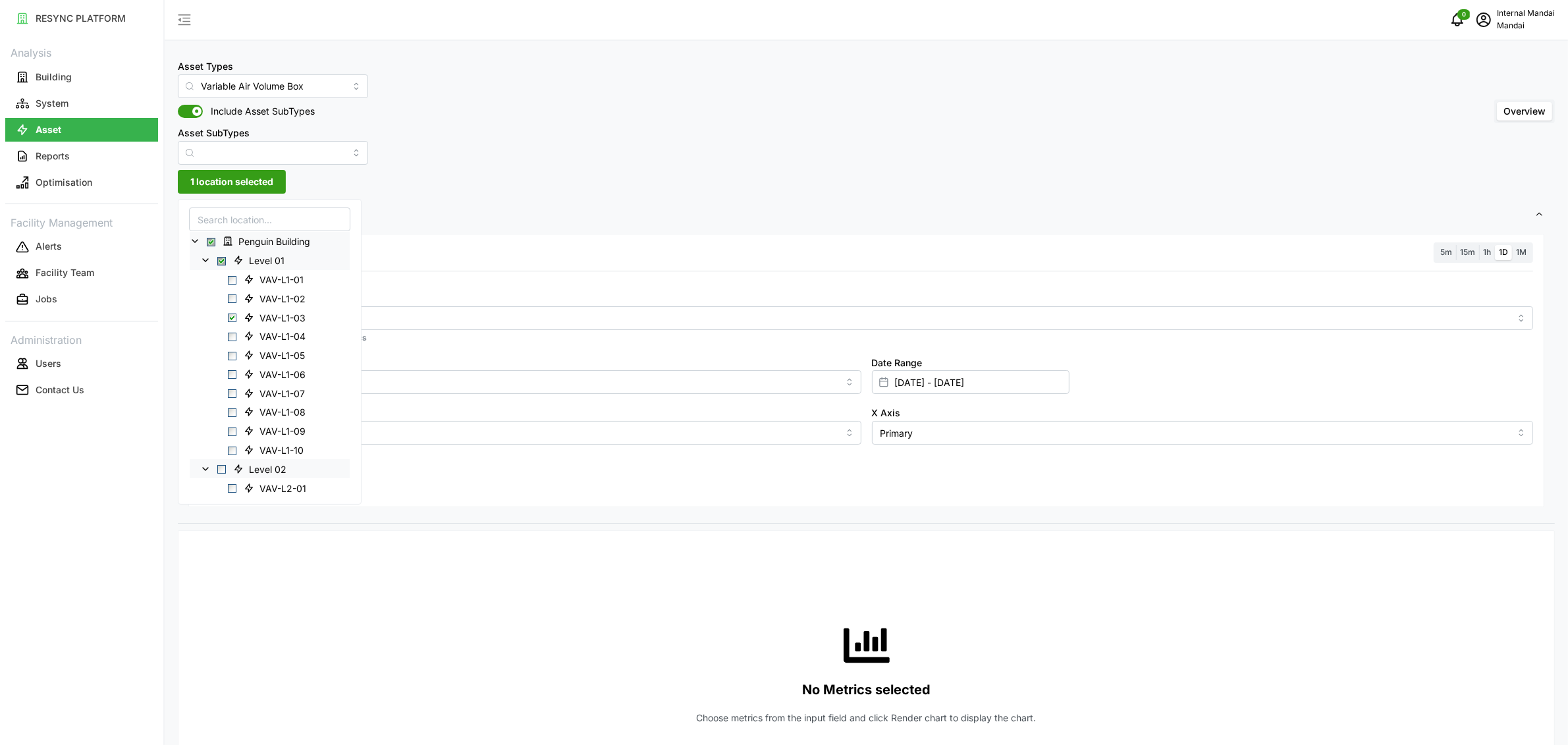
click at [687, 255] on div "Resolution 5m 15m 1h 1D 1M" at bounding box center [866, 252] width 1333 height 20
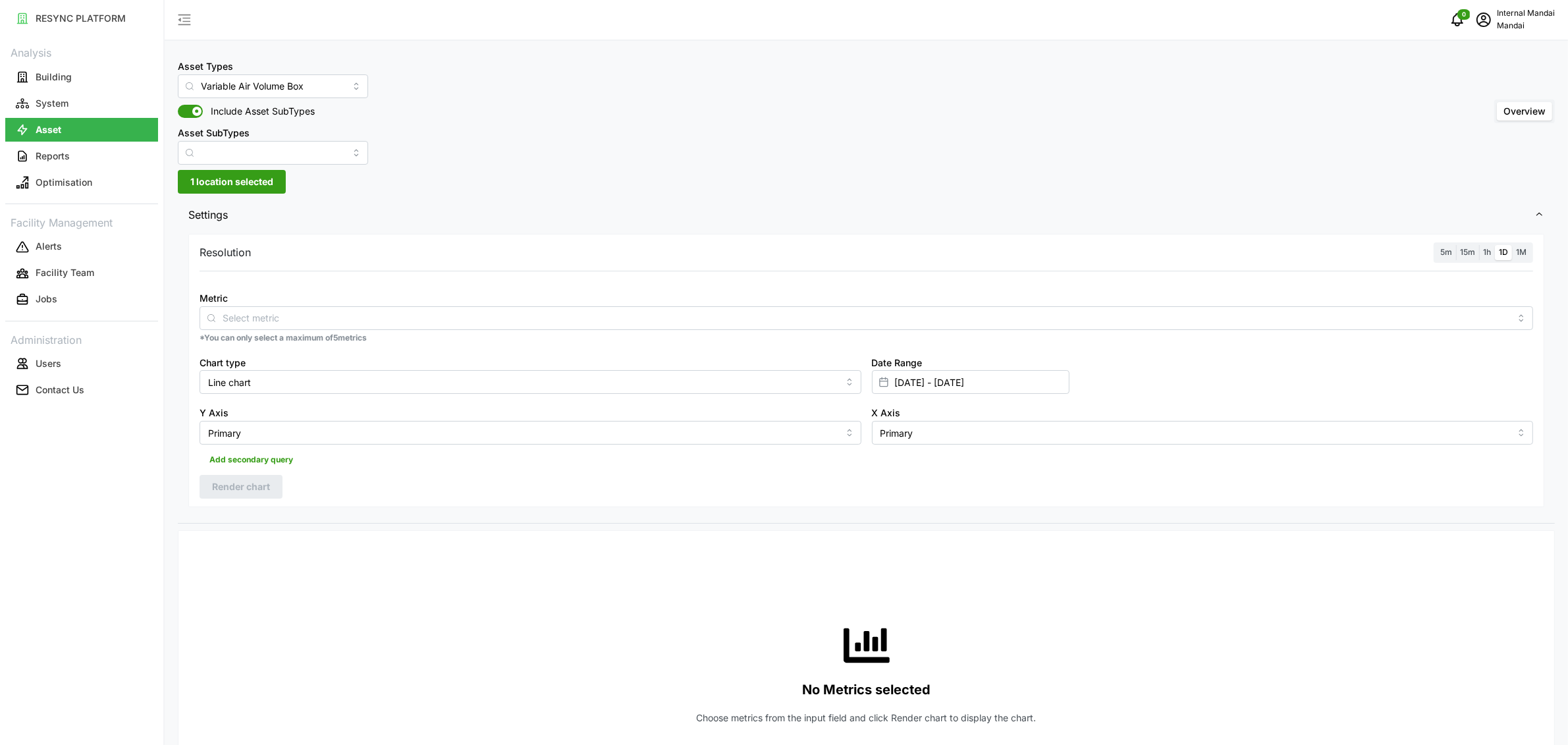
click at [566, 294] on div "Metric" at bounding box center [866, 310] width 1333 height 40
click at [537, 315] on input "Metric" at bounding box center [866, 318] width 1287 height 15
click at [485, 345] on div "Air Flow Sensor" at bounding box center [866, 350] width 1327 height 23
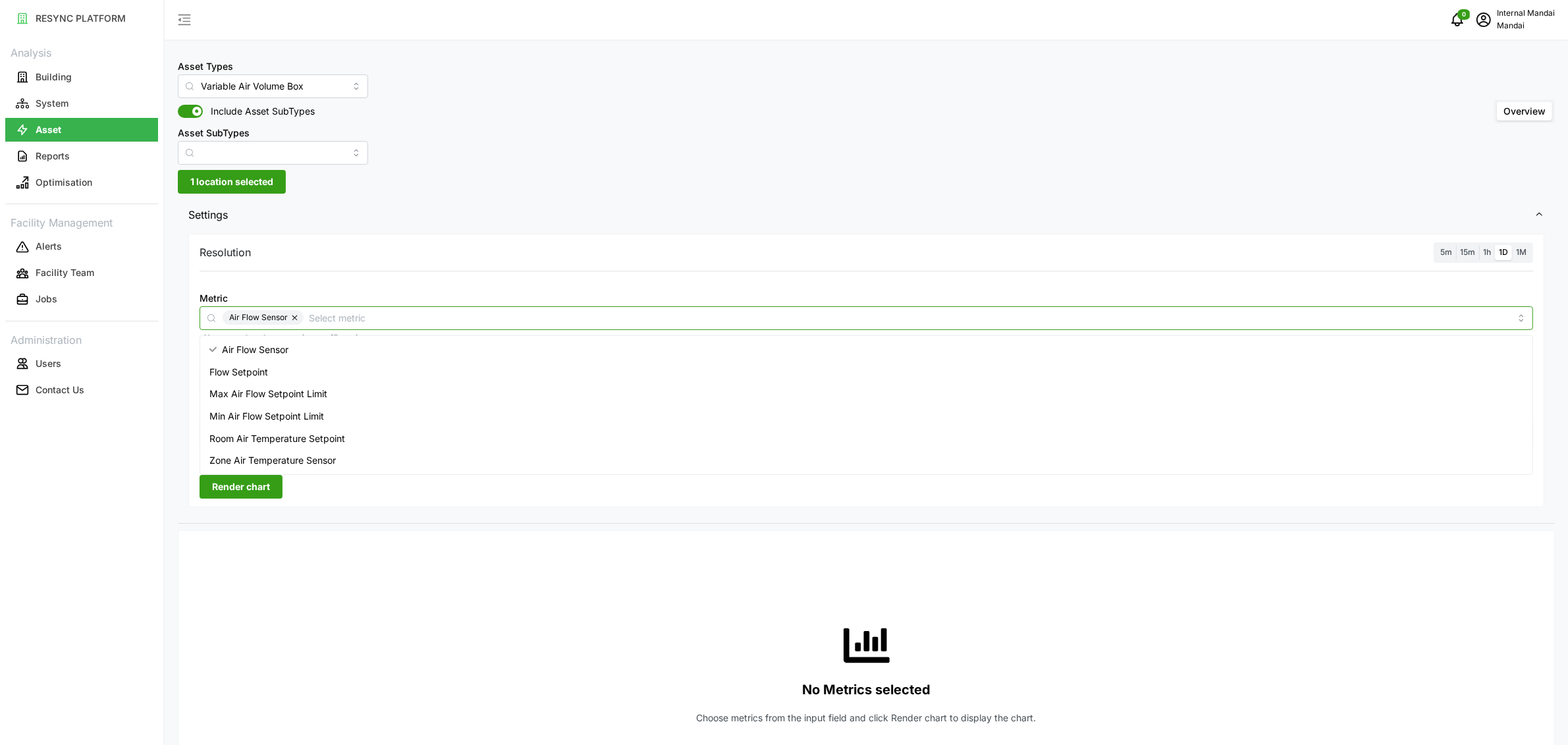
click at [402, 386] on div "Max Air Flow Setpoint Limit" at bounding box center [866, 394] width 1327 height 23
click at [403, 419] on div "Min Air Flow Setpoint Limit" at bounding box center [866, 416] width 1327 height 23
click at [227, 374] on span "Flow Setpoint" at bounding box center [238, 372] width 59 height 15
click at [1434, 251] on div "5m 15m 1h 1D 1M" at bounding box center [1483, 252] width 99 height 20
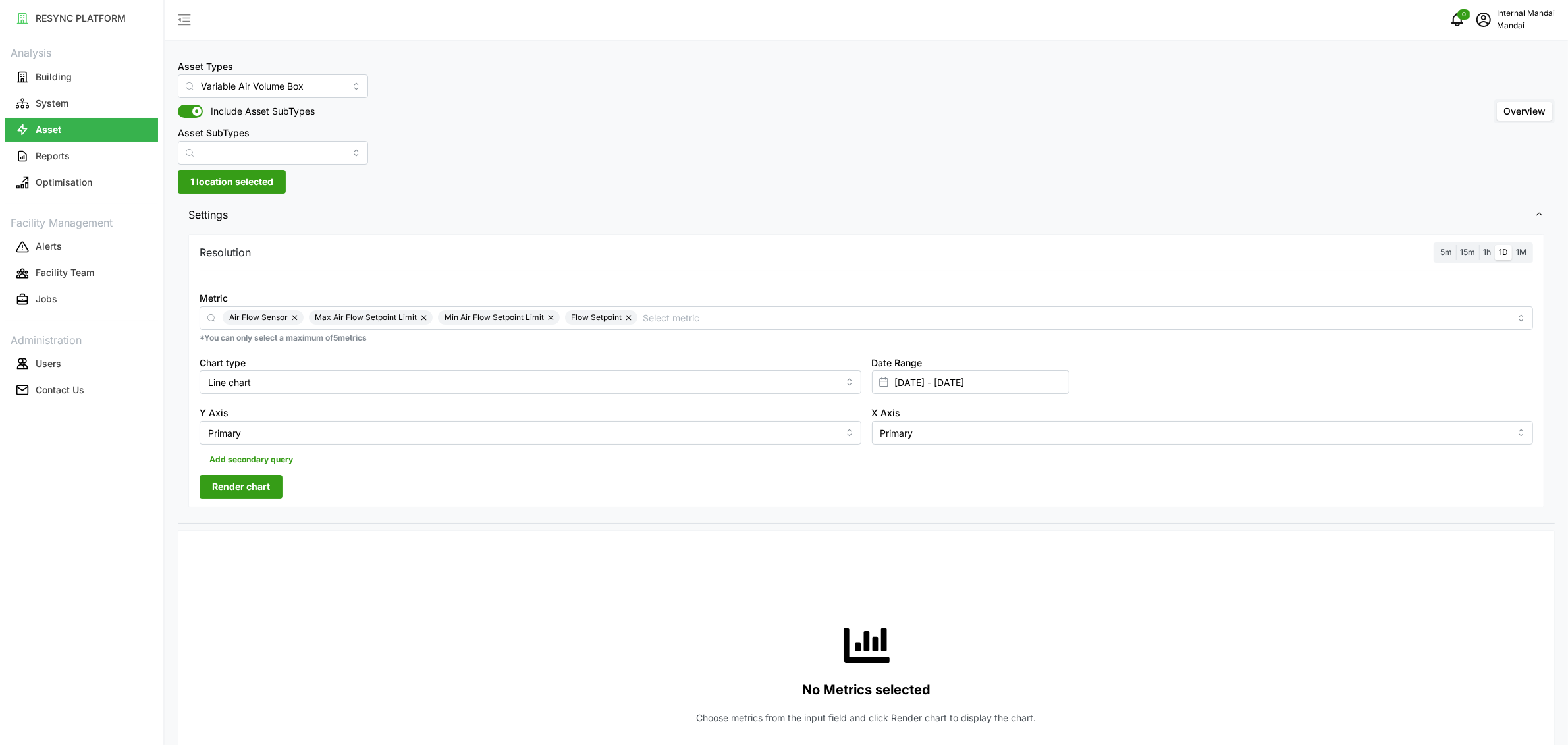
click at [1443, 252] on span "5m" at bounding box center [1446, 252] width 12 height 10
click at [1436, 245] on input "5m" at bounding box center [1436, 245] width 0 height 0
click at [268, 482] on span "Render chart" at bounding box center [241, 487] width 58 height 23
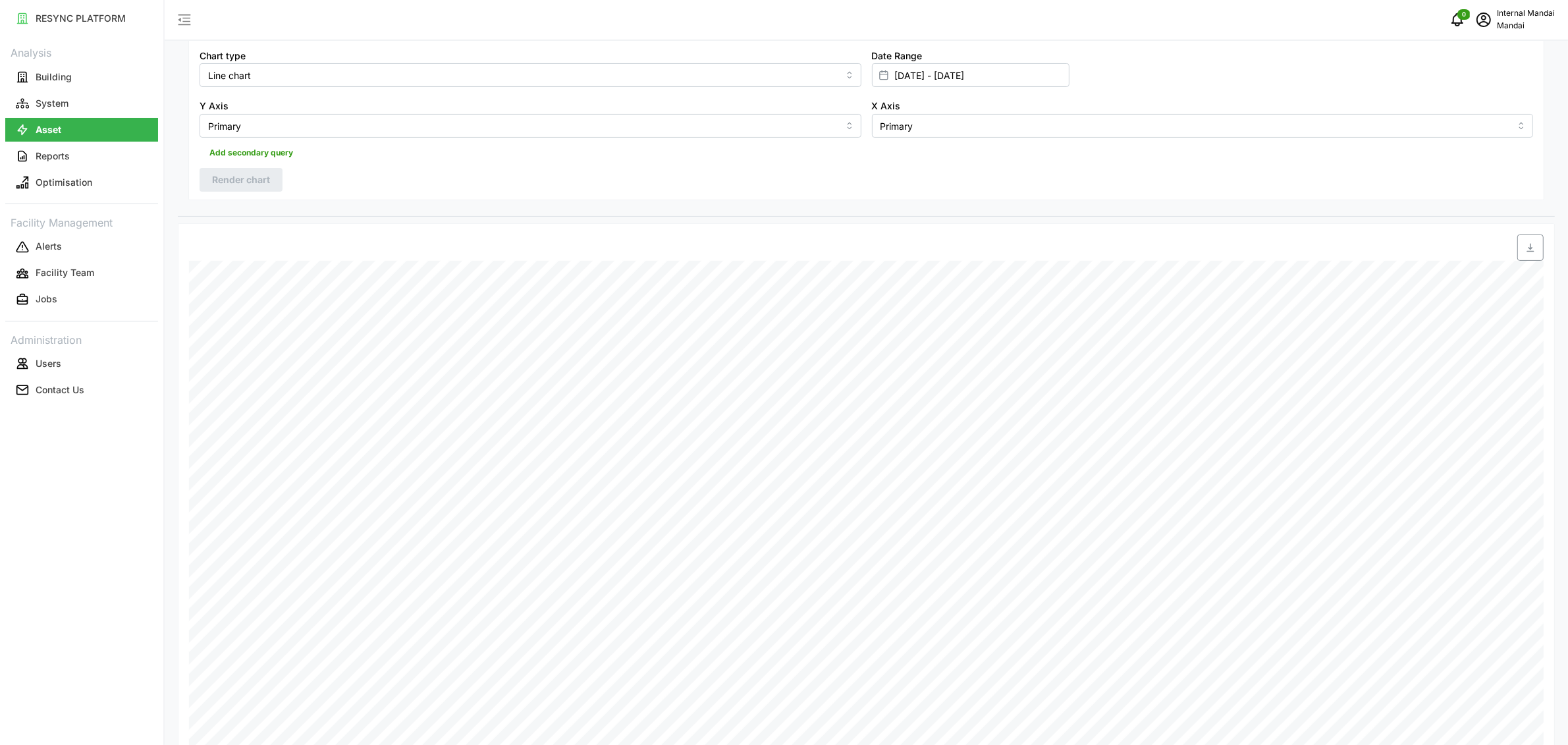
scroll to position [461, 0]
